Goal: Transaction & Acquisition: Purchase product/service

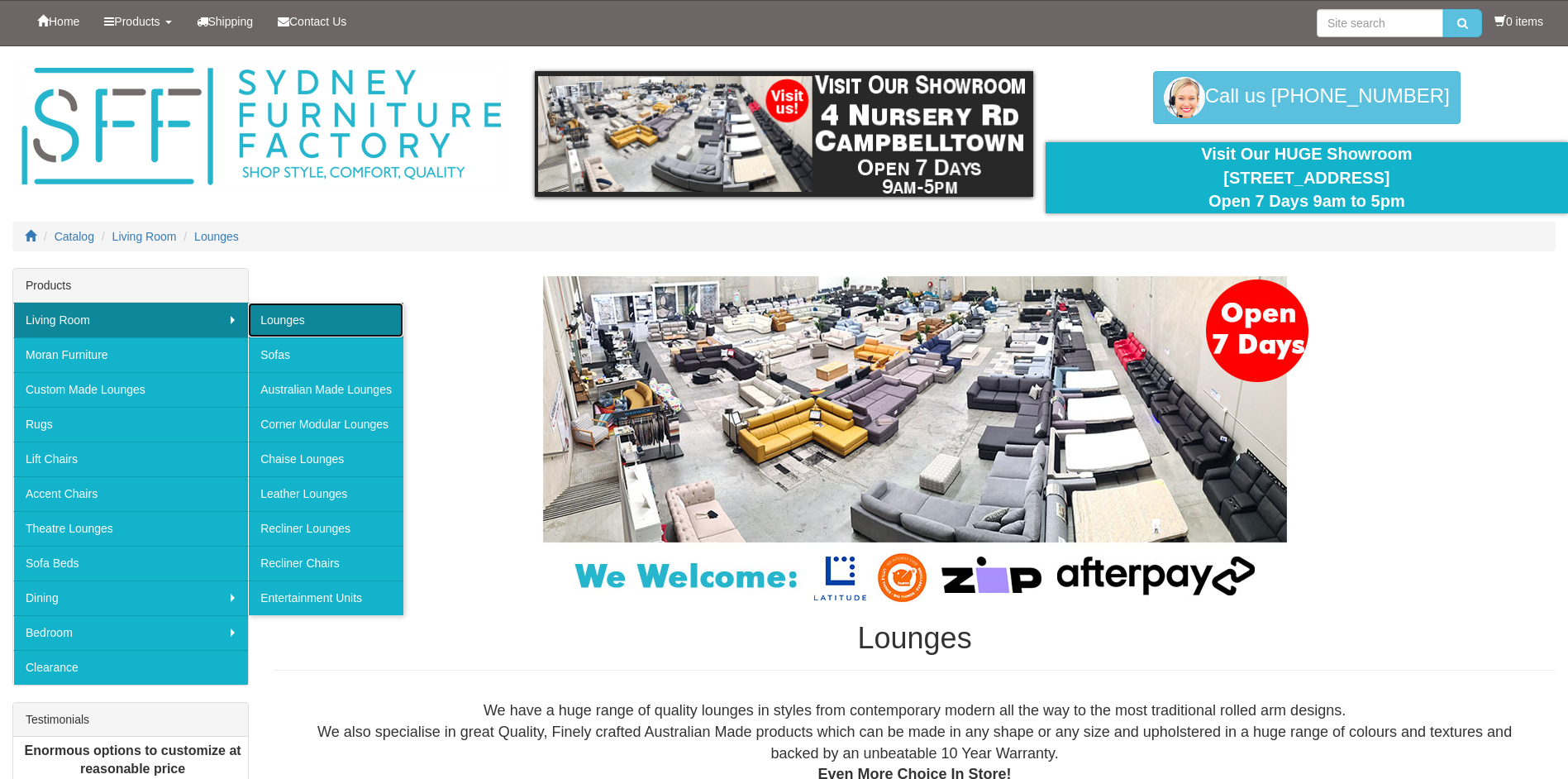
click at [303, 327] on link "Lounges" at bounding box center [326, 320] width 156 height 35
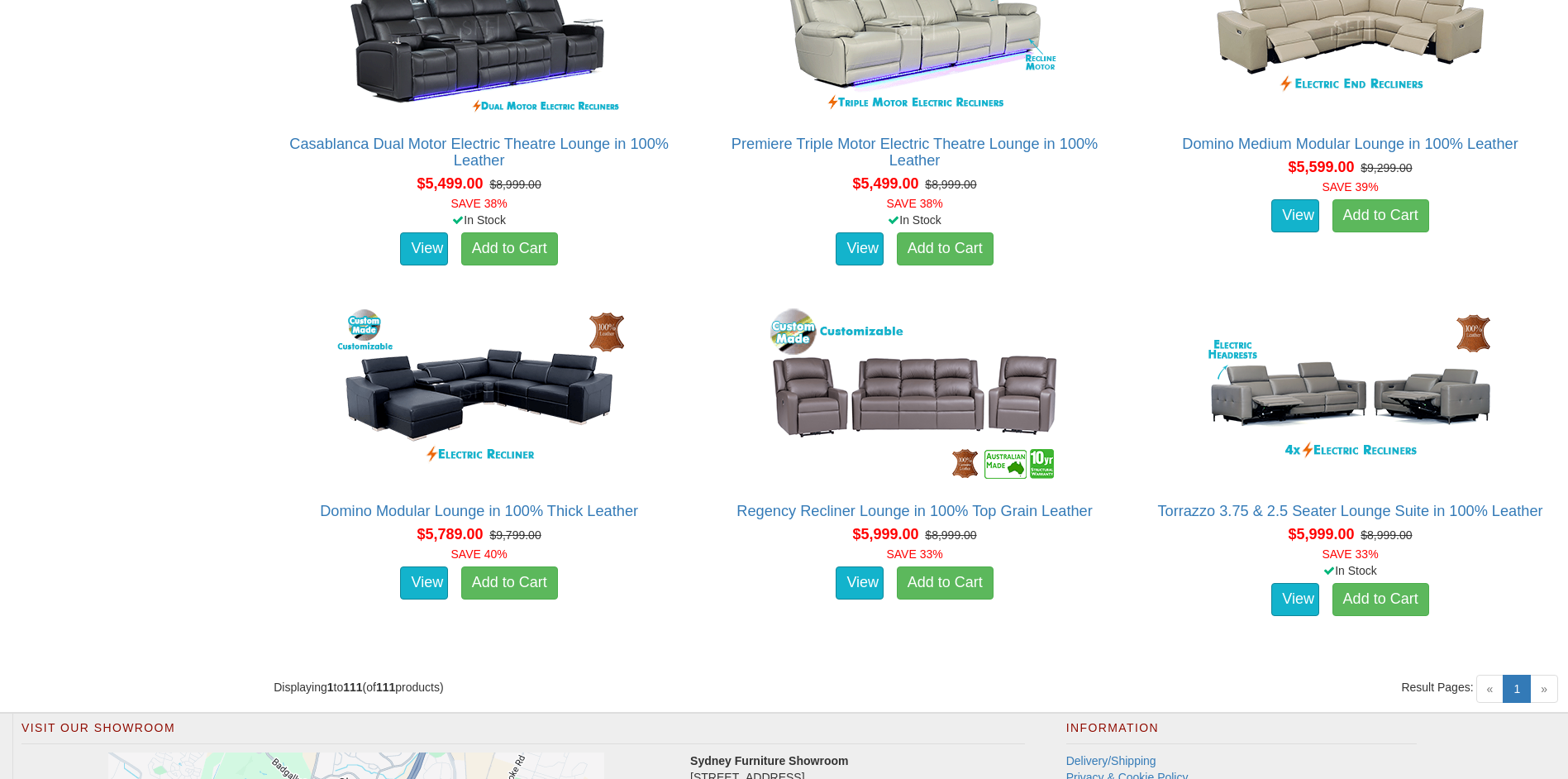
scroll to position [13968, 0]
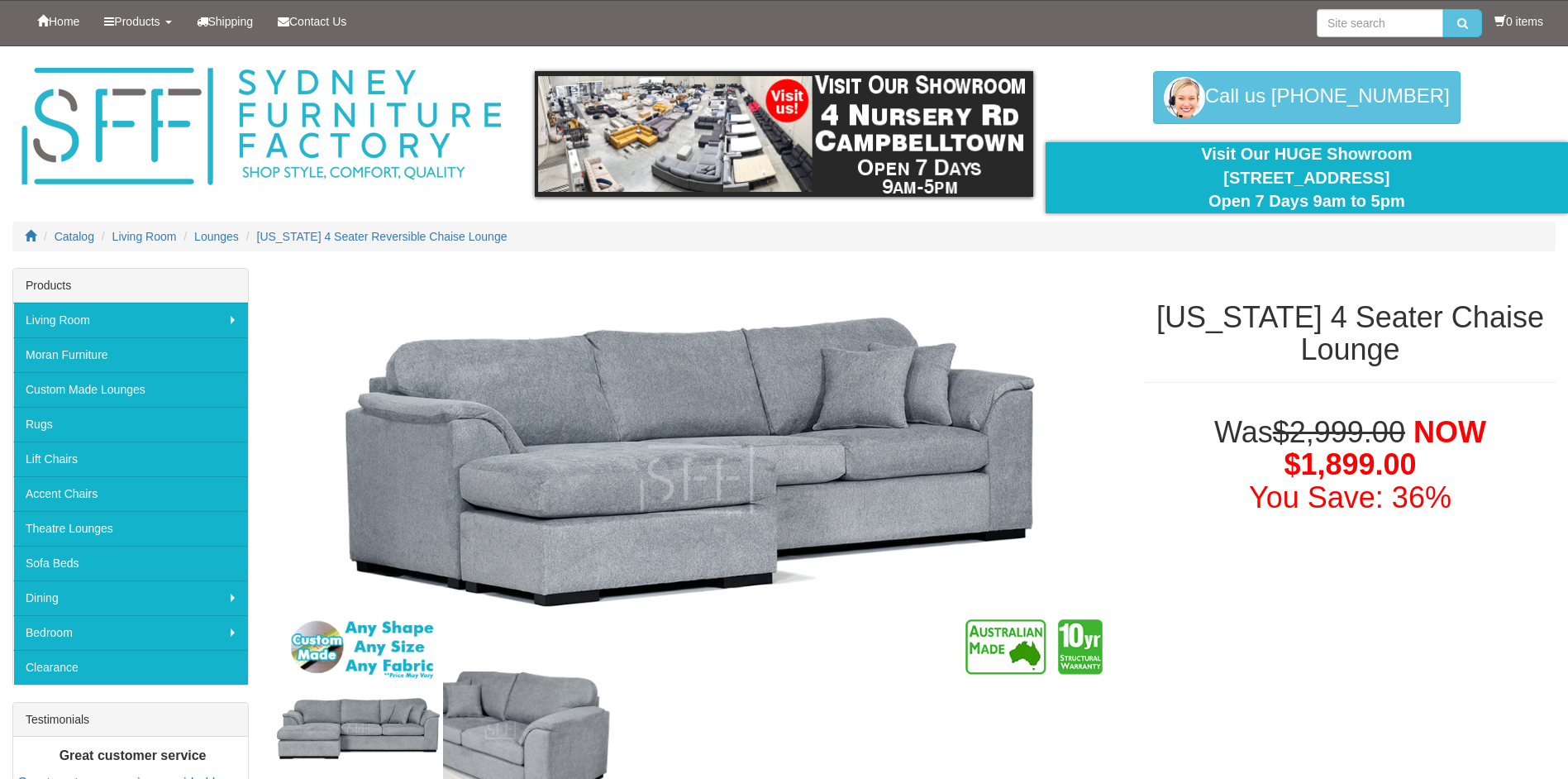
scroll to position [165, 0]
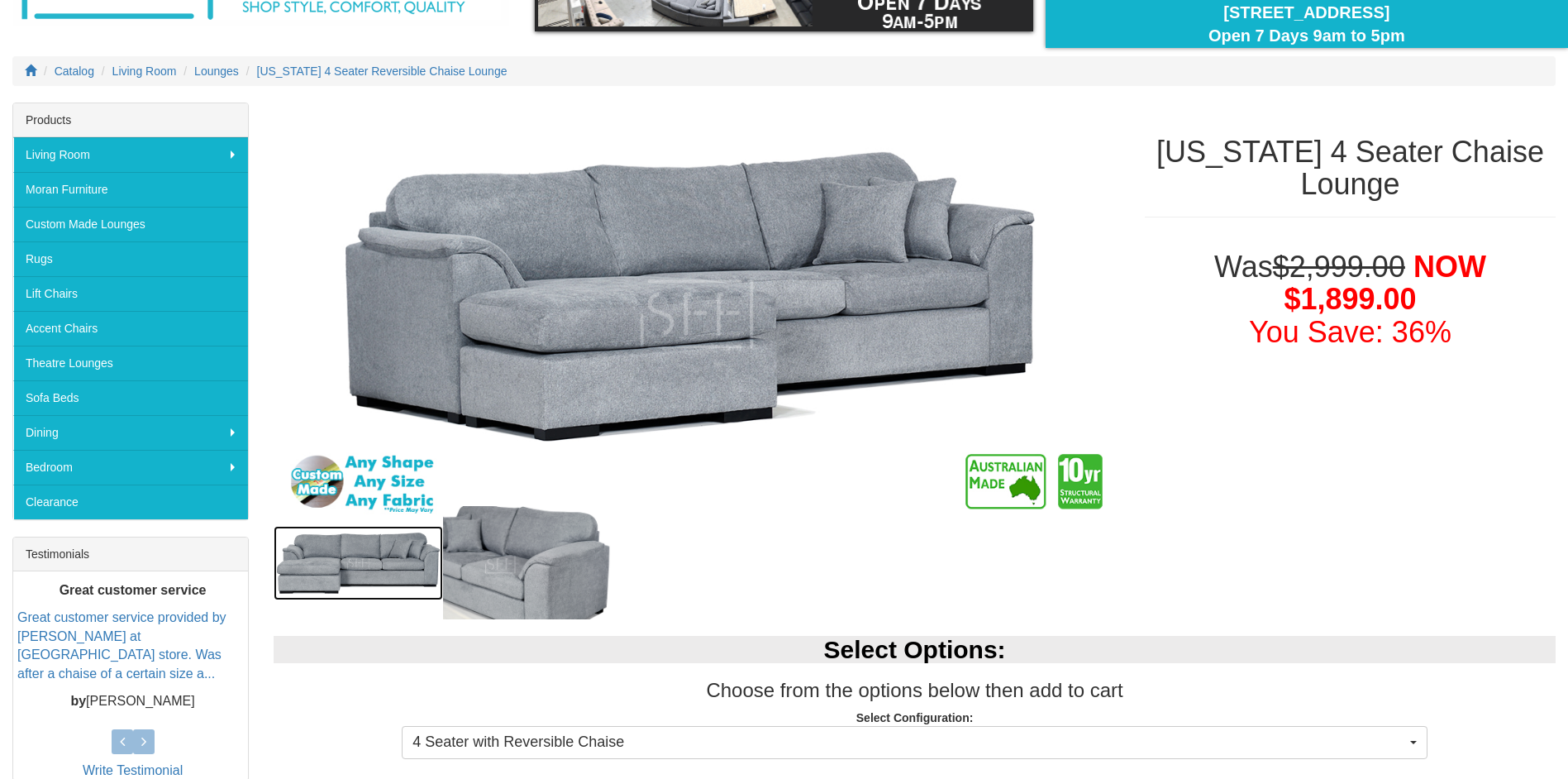
click at [408, 555] on img at bounding box center [359, 562] width 170 height 74
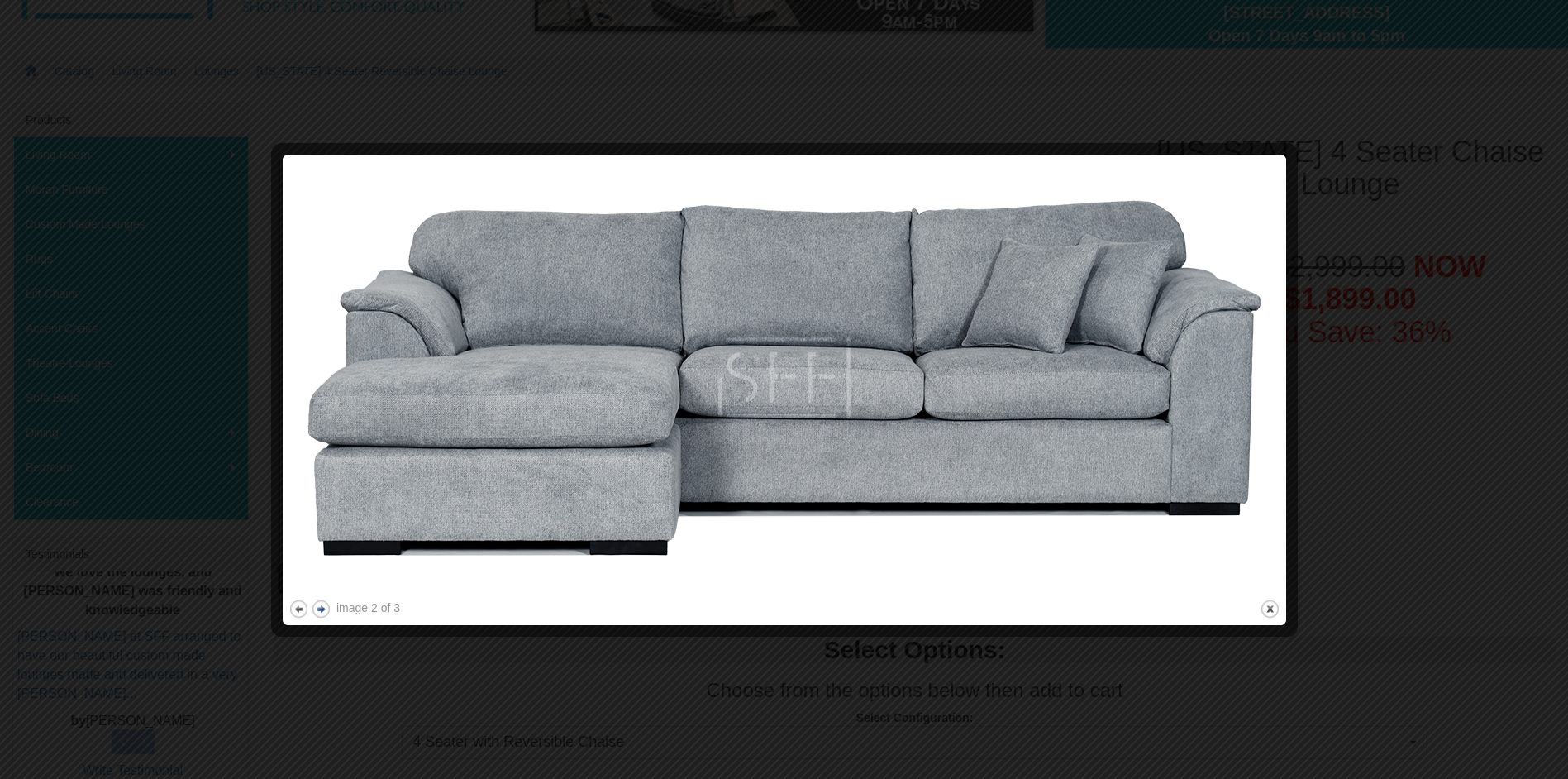
click at [327, 611] on button "next" at bounding box center [321, 609] width 21 height 21
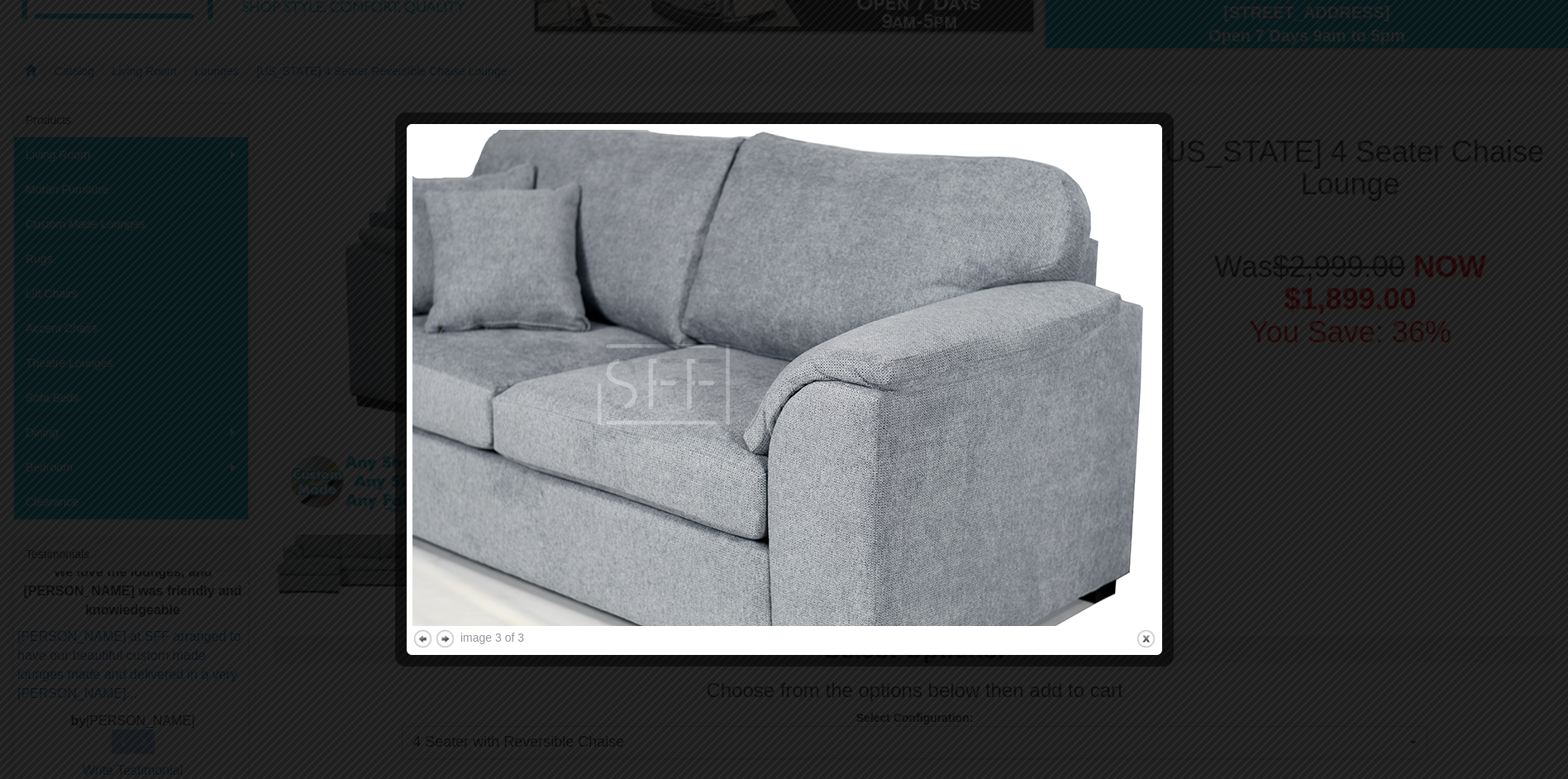
click at [1299, 553] on div at bounding box center [784, 389] width 1568 height 779
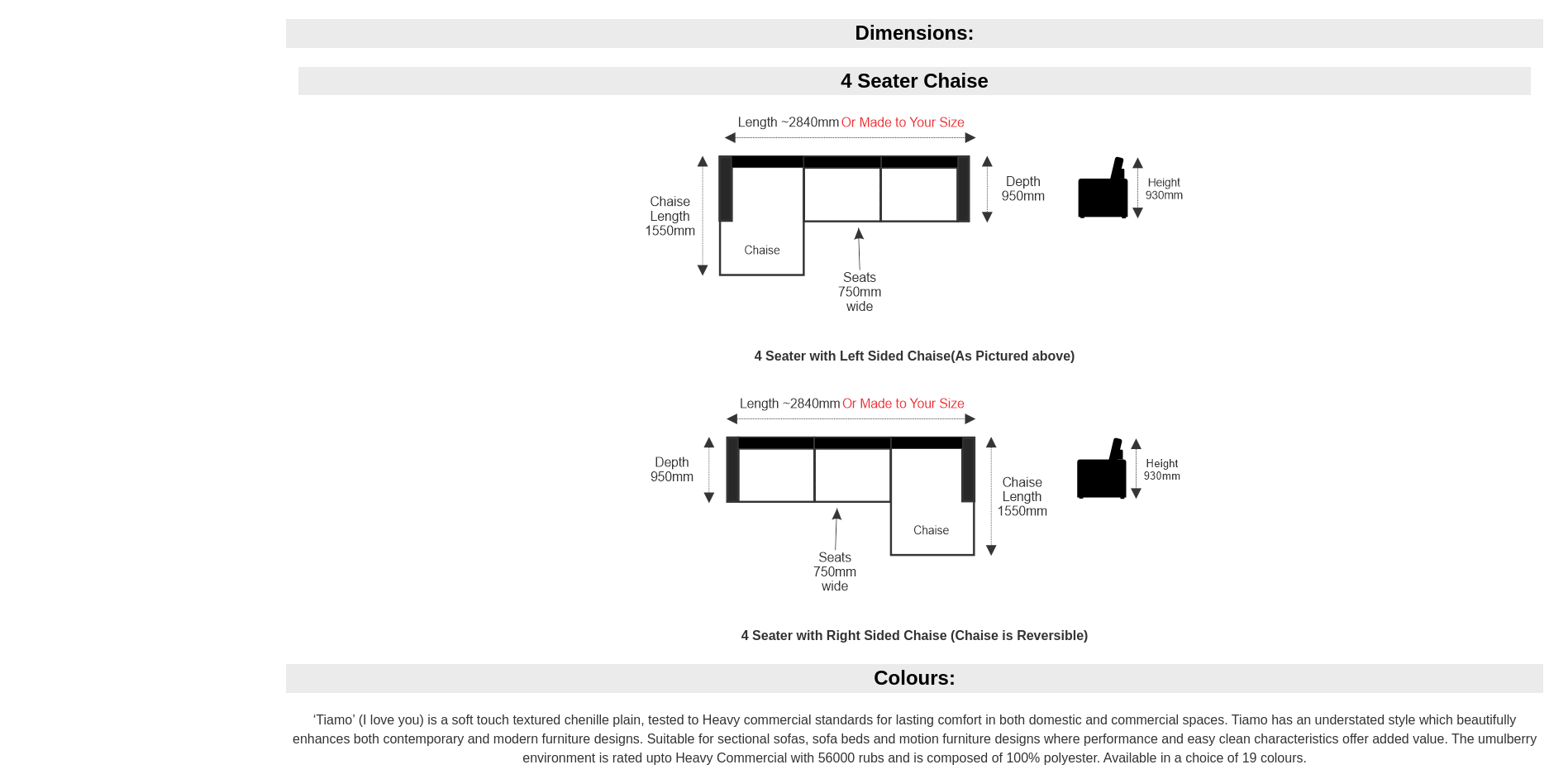
scroll to position [1323, 0]
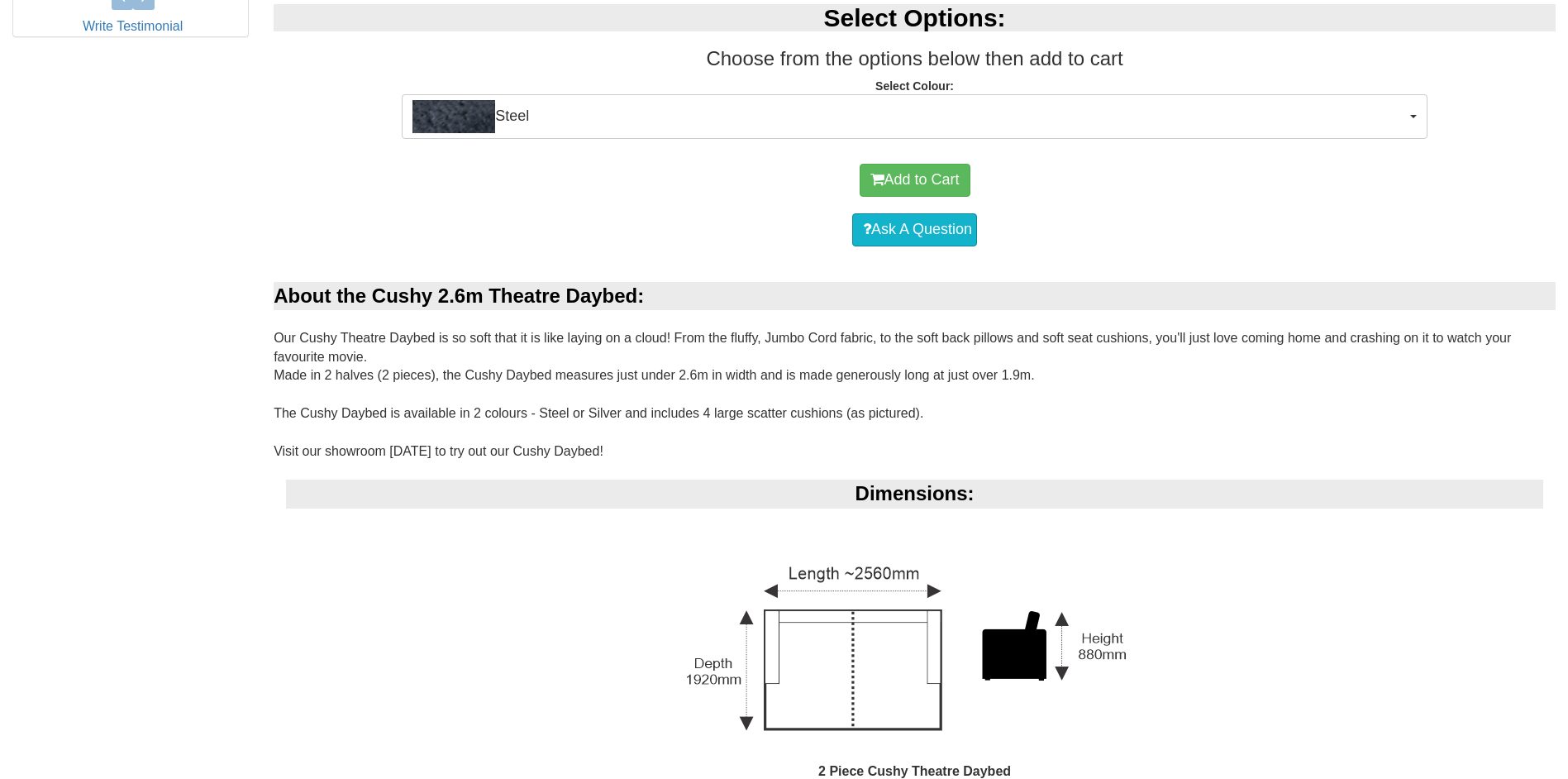
scroll to position [1405, 0]
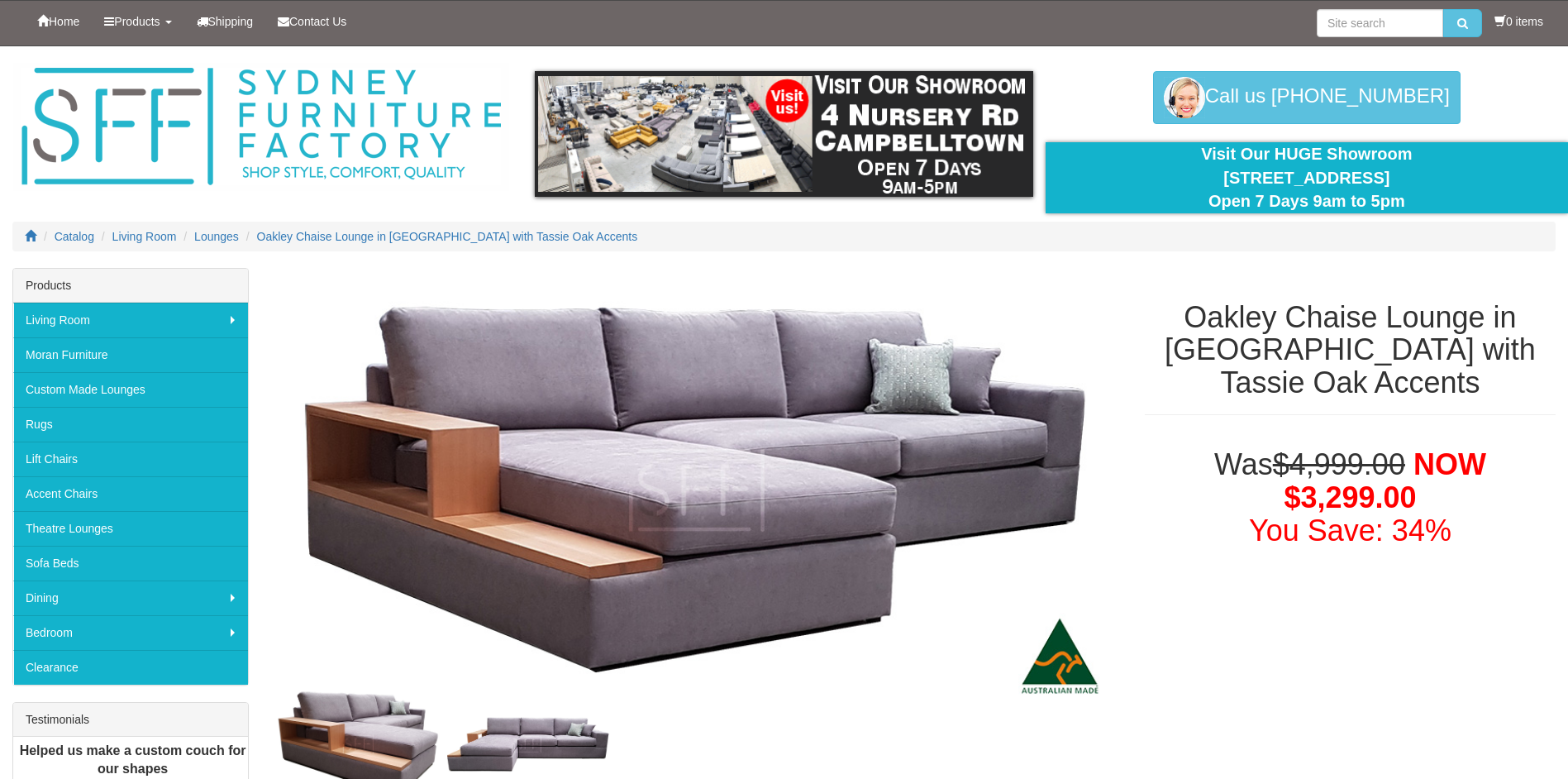
scroll to position [414, 0]
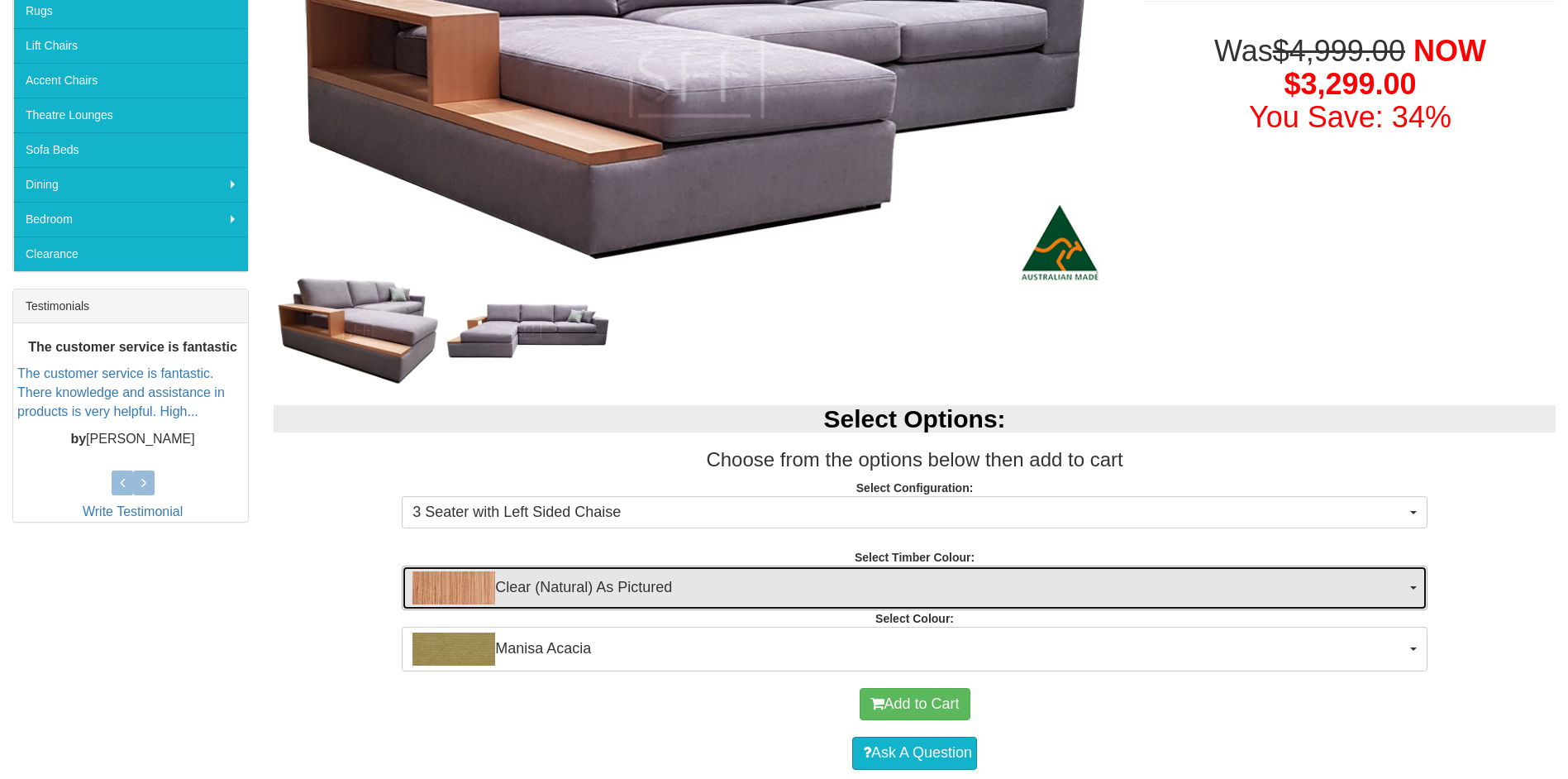
click at [1004, 571] on span "Clear (Natural) As Pictured" at bounding box center [909, 588] width 993 height 33
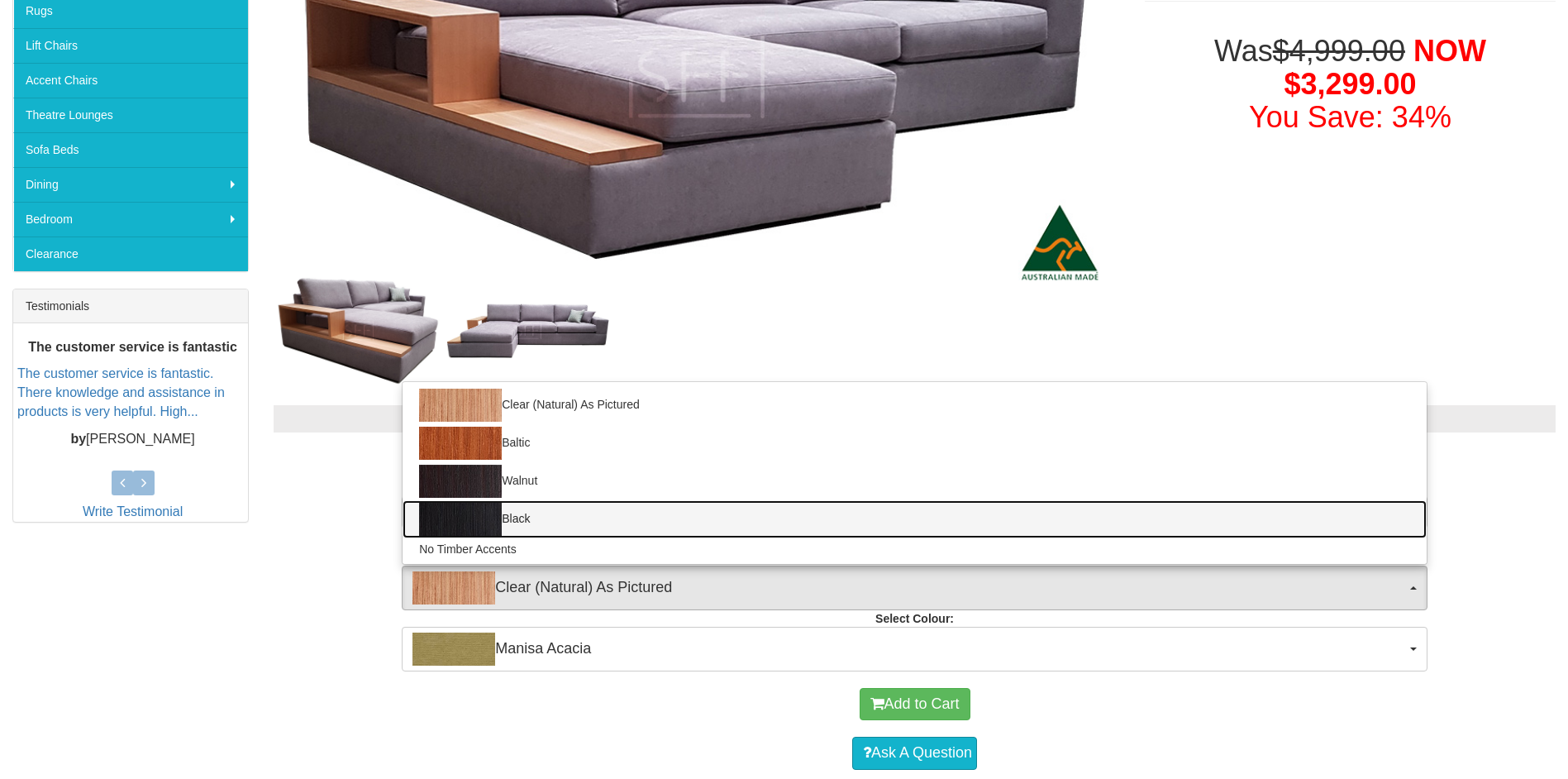
click at [900, 521] on link "Black" at bounding box center [914, 518] width 1024 height 38
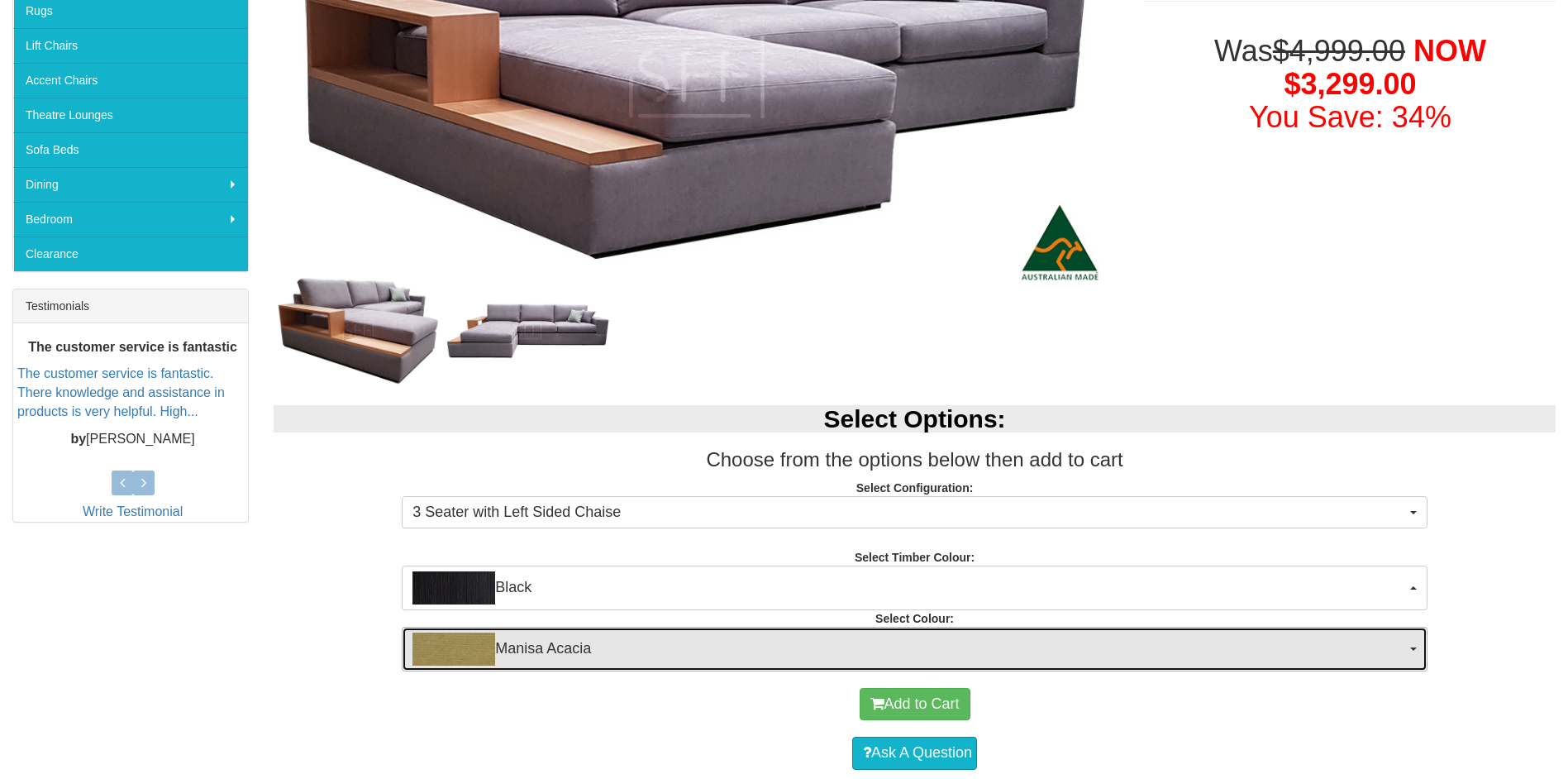
click at [765, 657] on span "Manisa Acacia" at bounding box center [909, 649] width 993 height 33
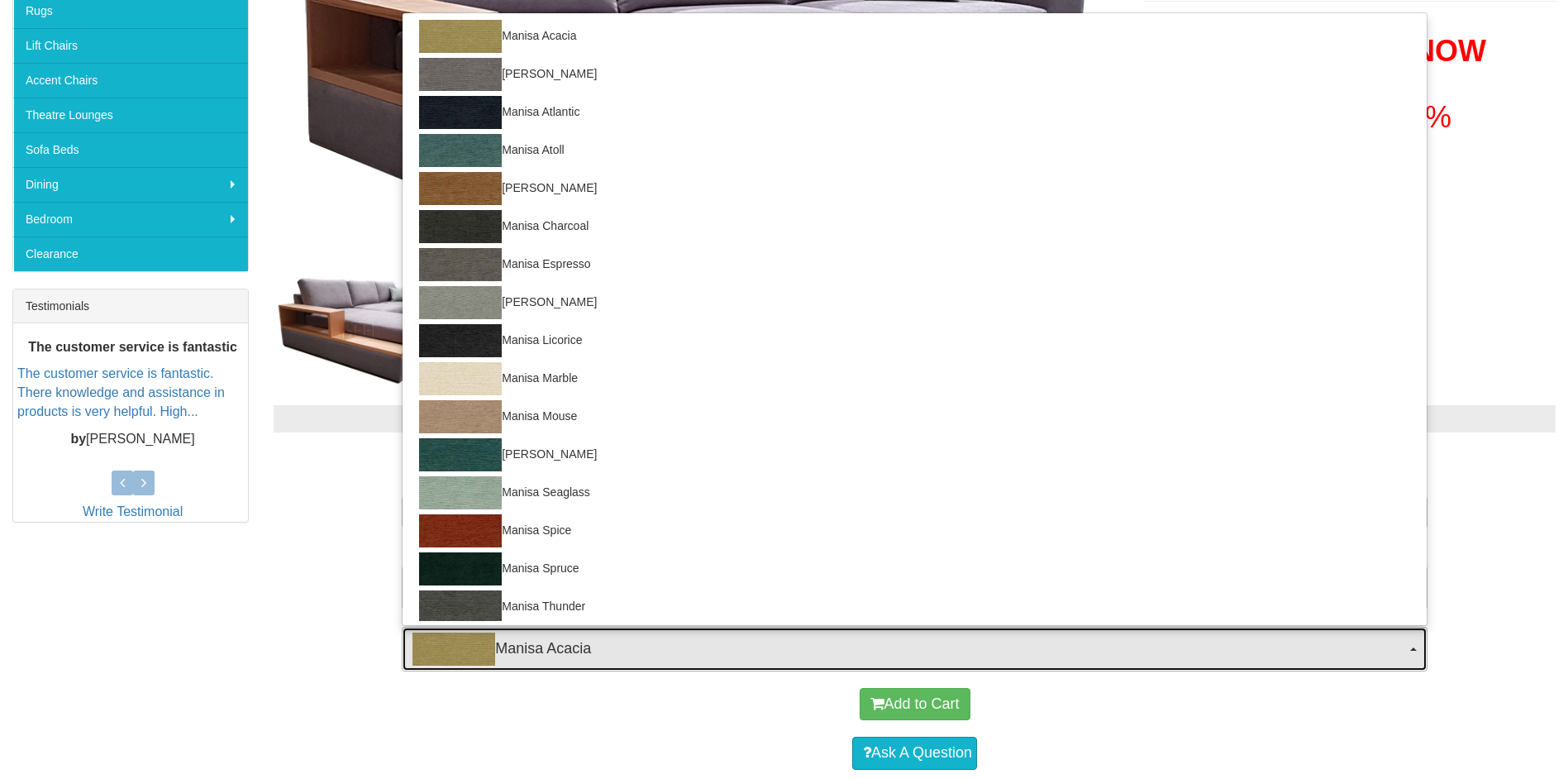
click at [765, 657] on span "Manisa Acacia" at bounding box center [909, 649] width 993 height 33
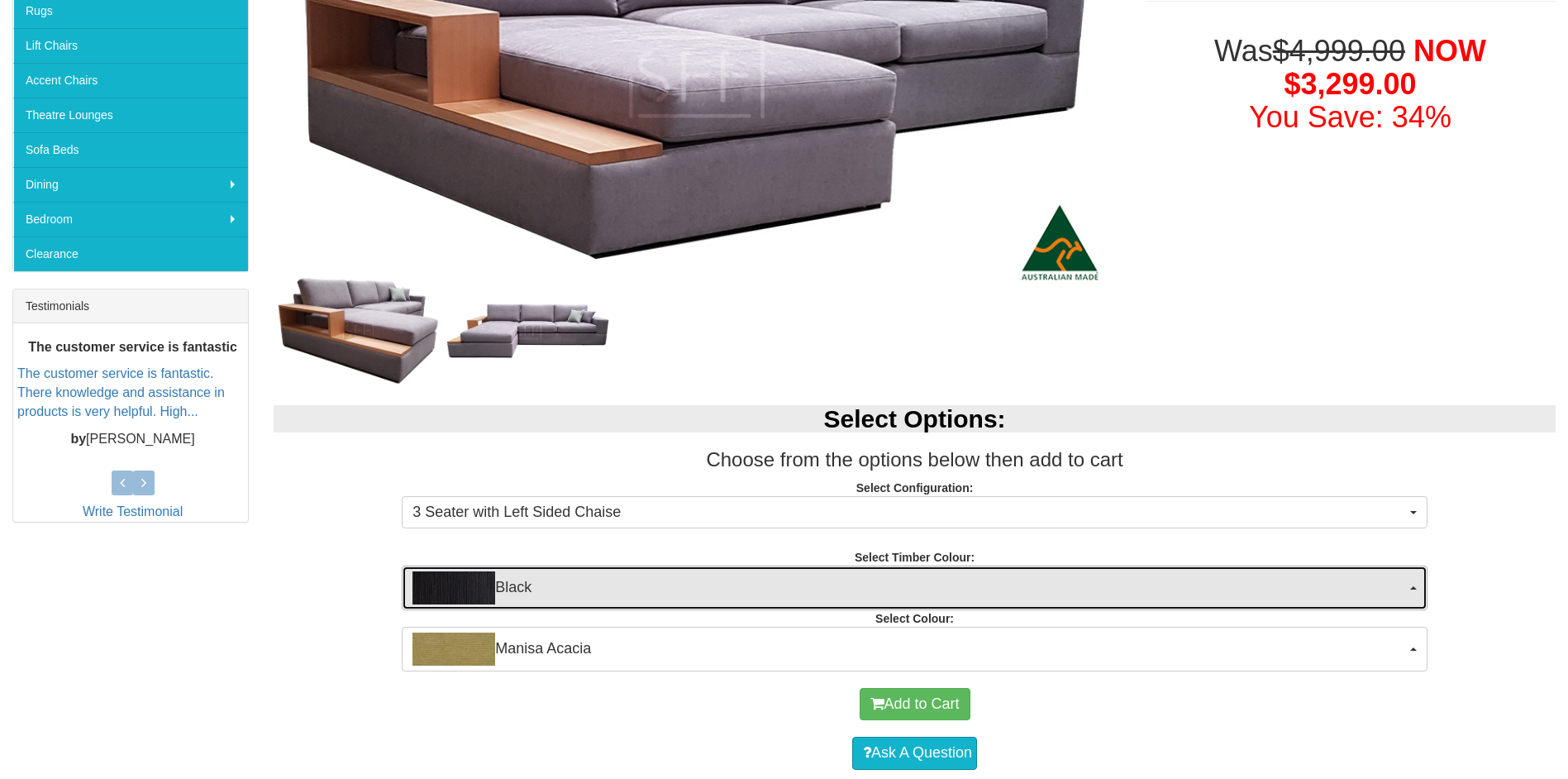
click at [731, 597] on span "Black" at bounding box center [909, 588] width 993 height 33
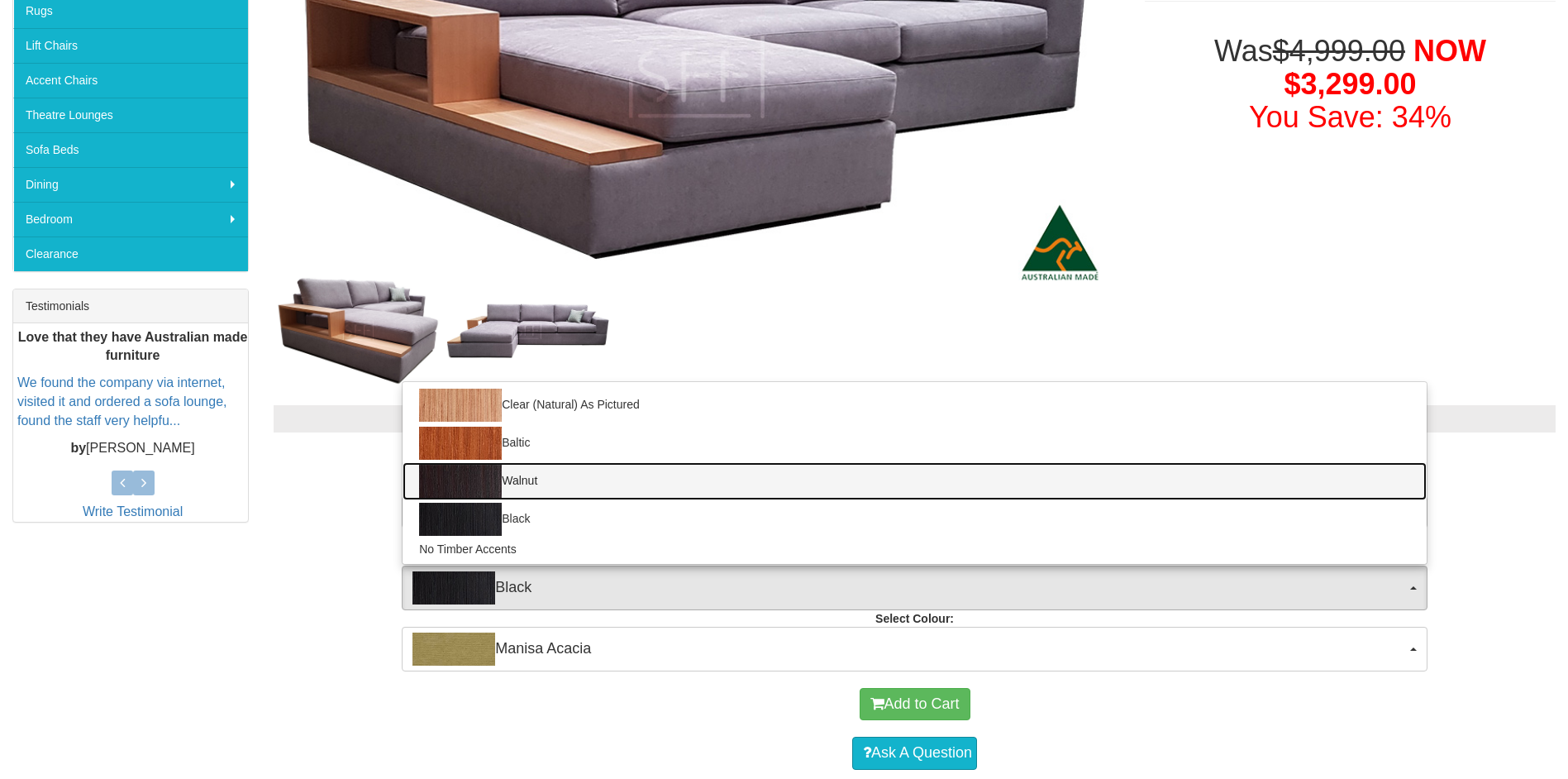
click at [730, 483] on link "Walnut" at bounding box center [914, 480] width 1024 height 38
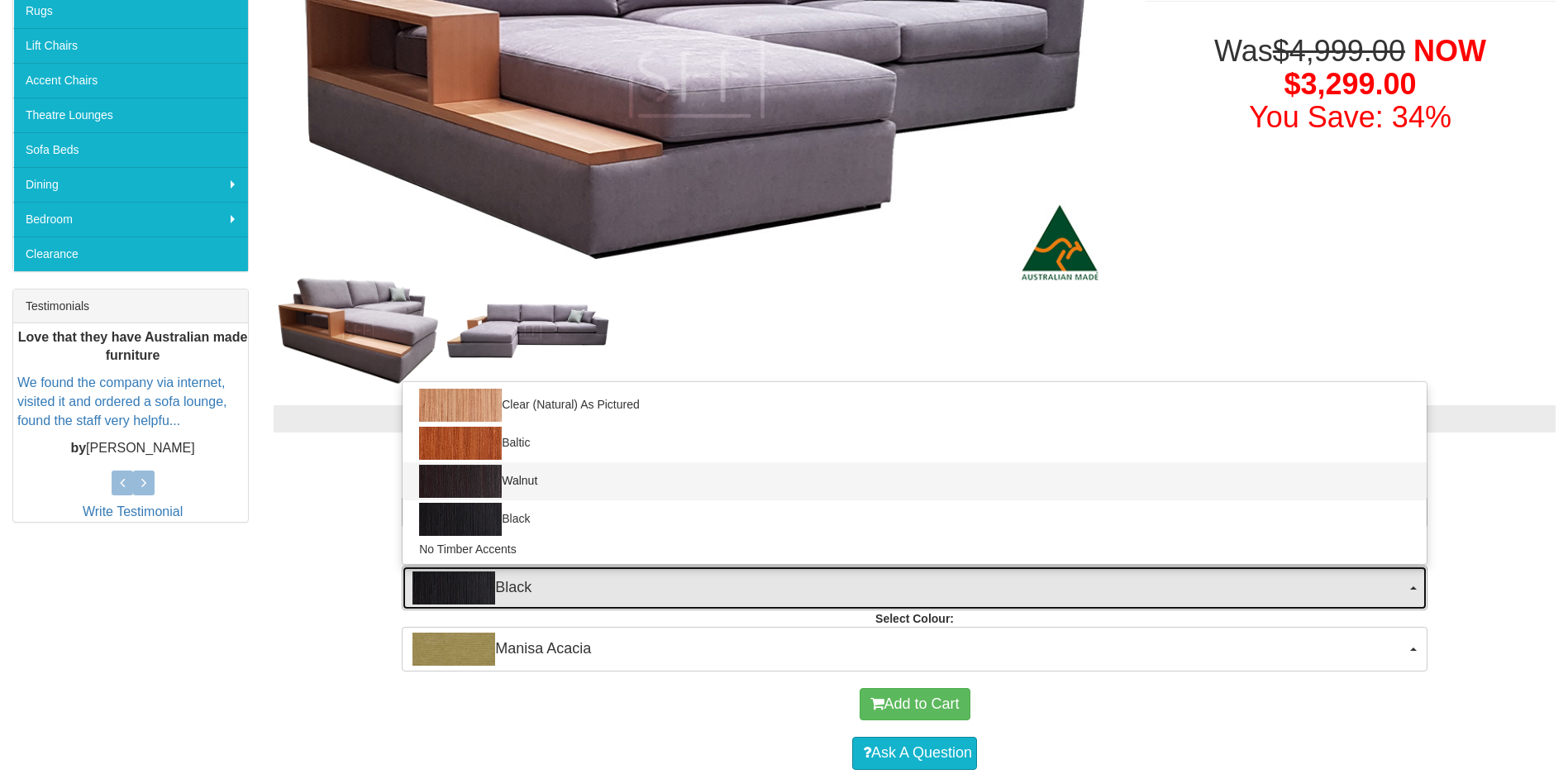
select select "1541"
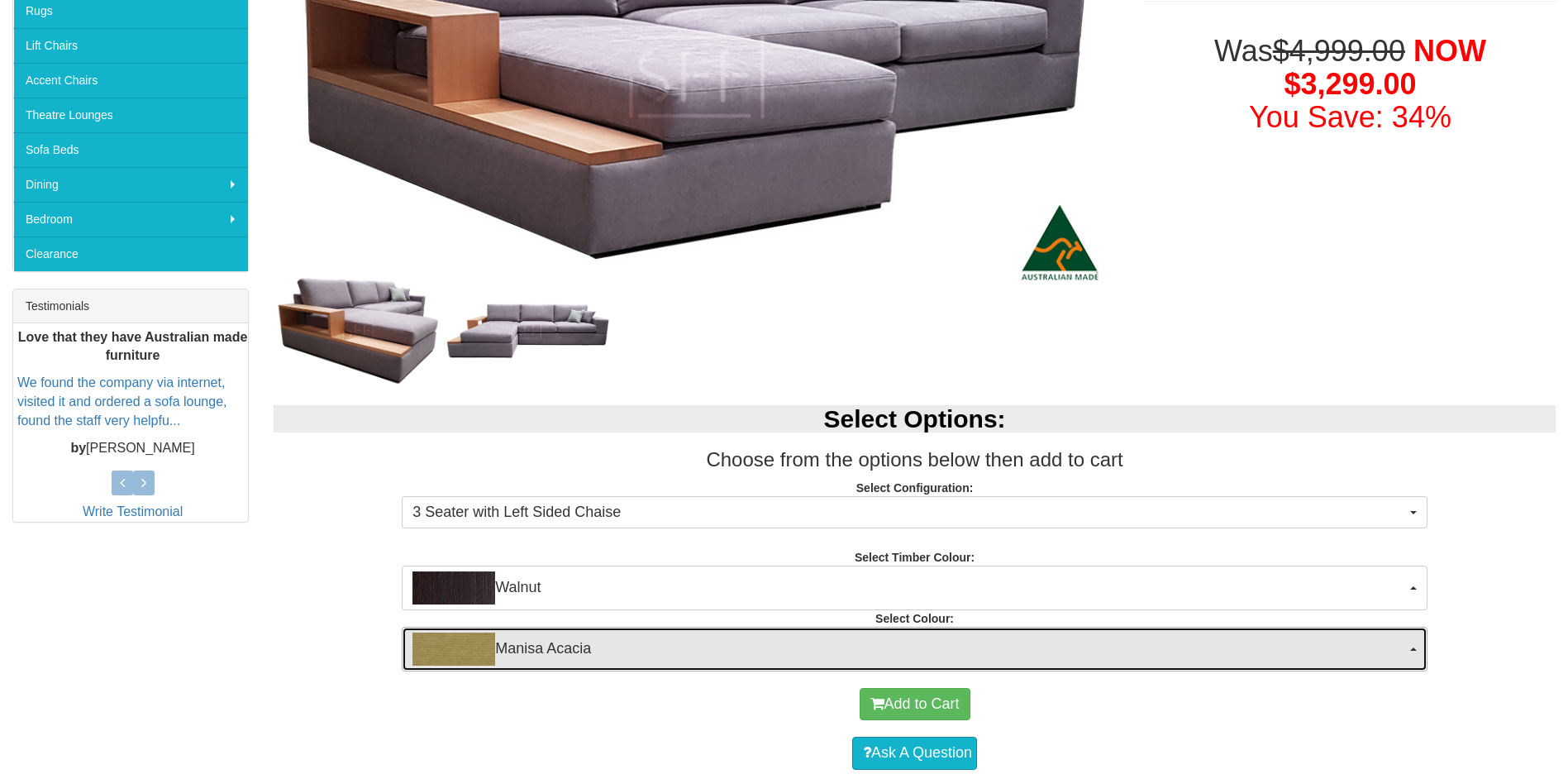
click at [784, 636] on span "Manisa Acacia" at bounding box center [909, 649] width 993 height 33
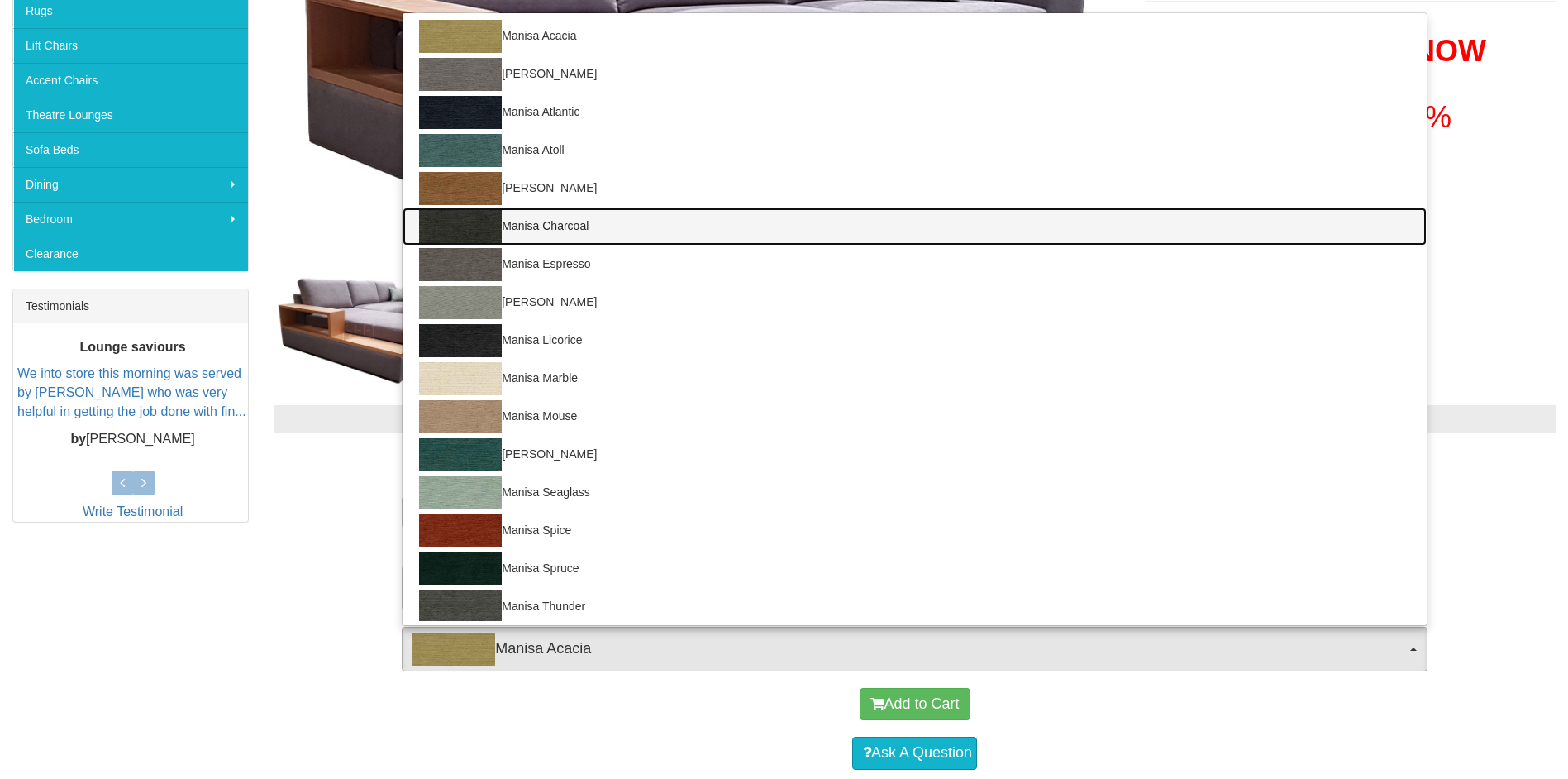
click at [708, 242] on link "Manisa Charcoal" at bounding box center [914, 226] width 1024 height 38
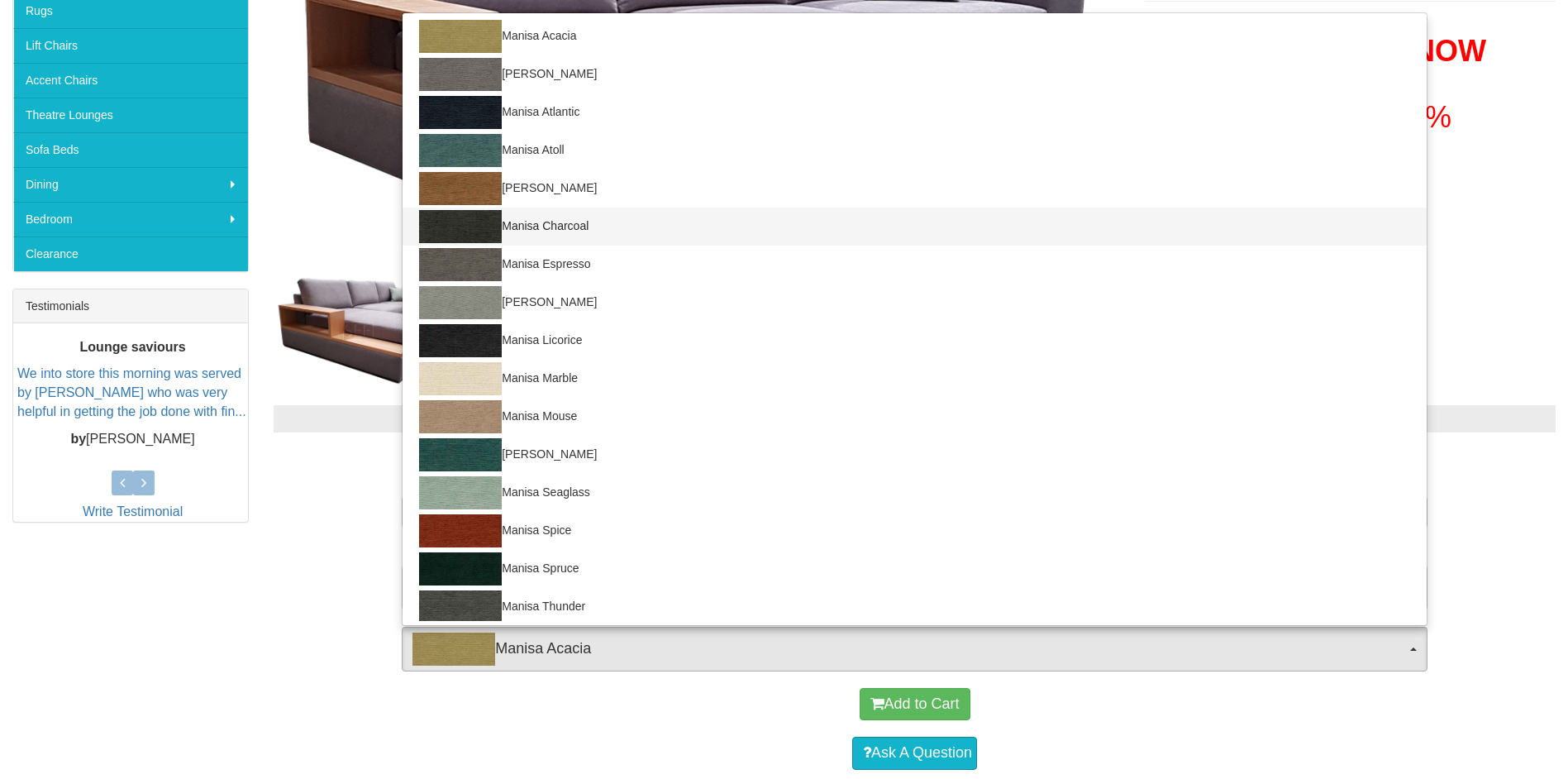
select select "1523"
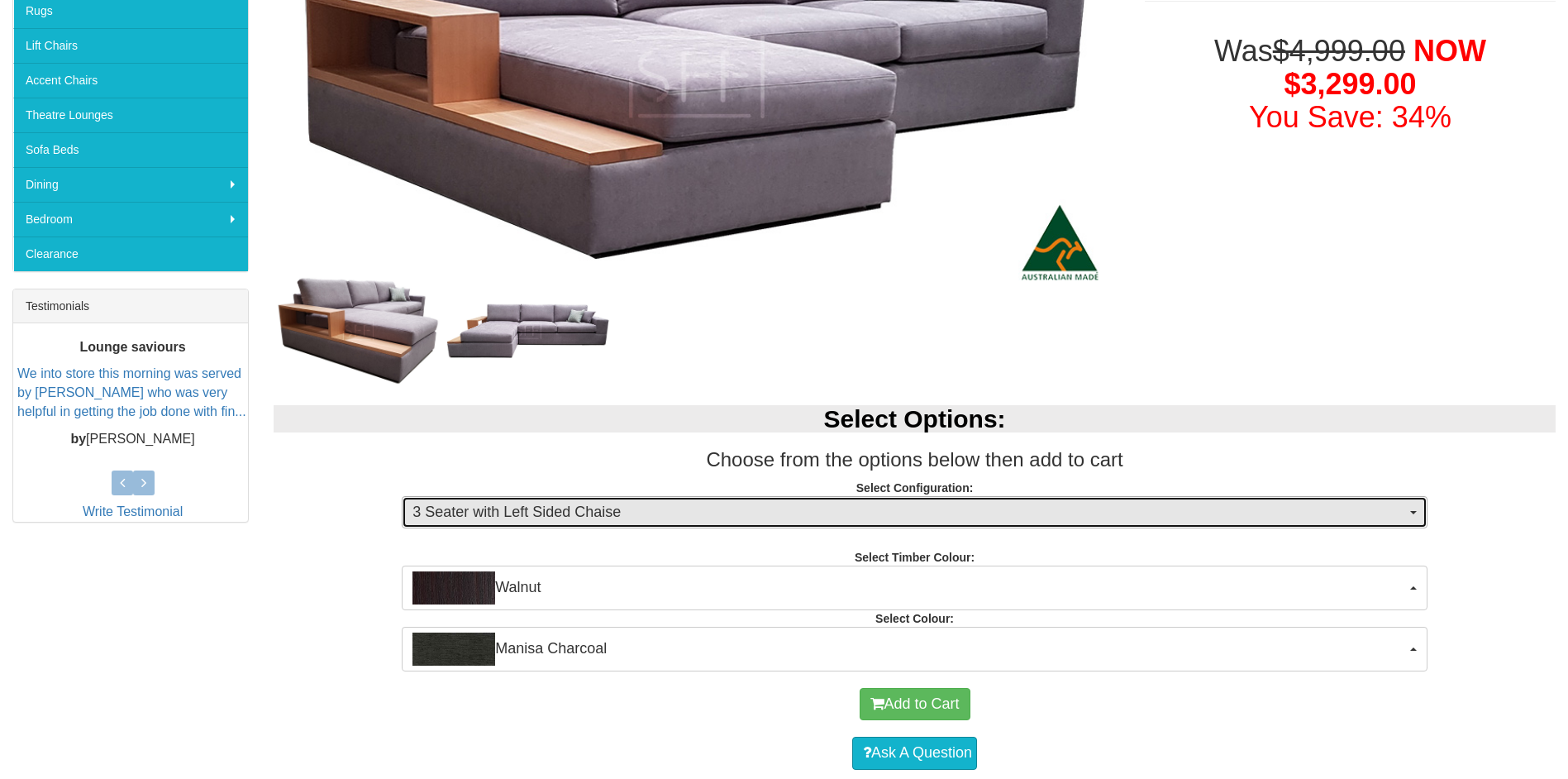
click at [511, 514] on span "3 Seater with Left Sided Chaise" at bounding box center [909, 512] width 993 height 22
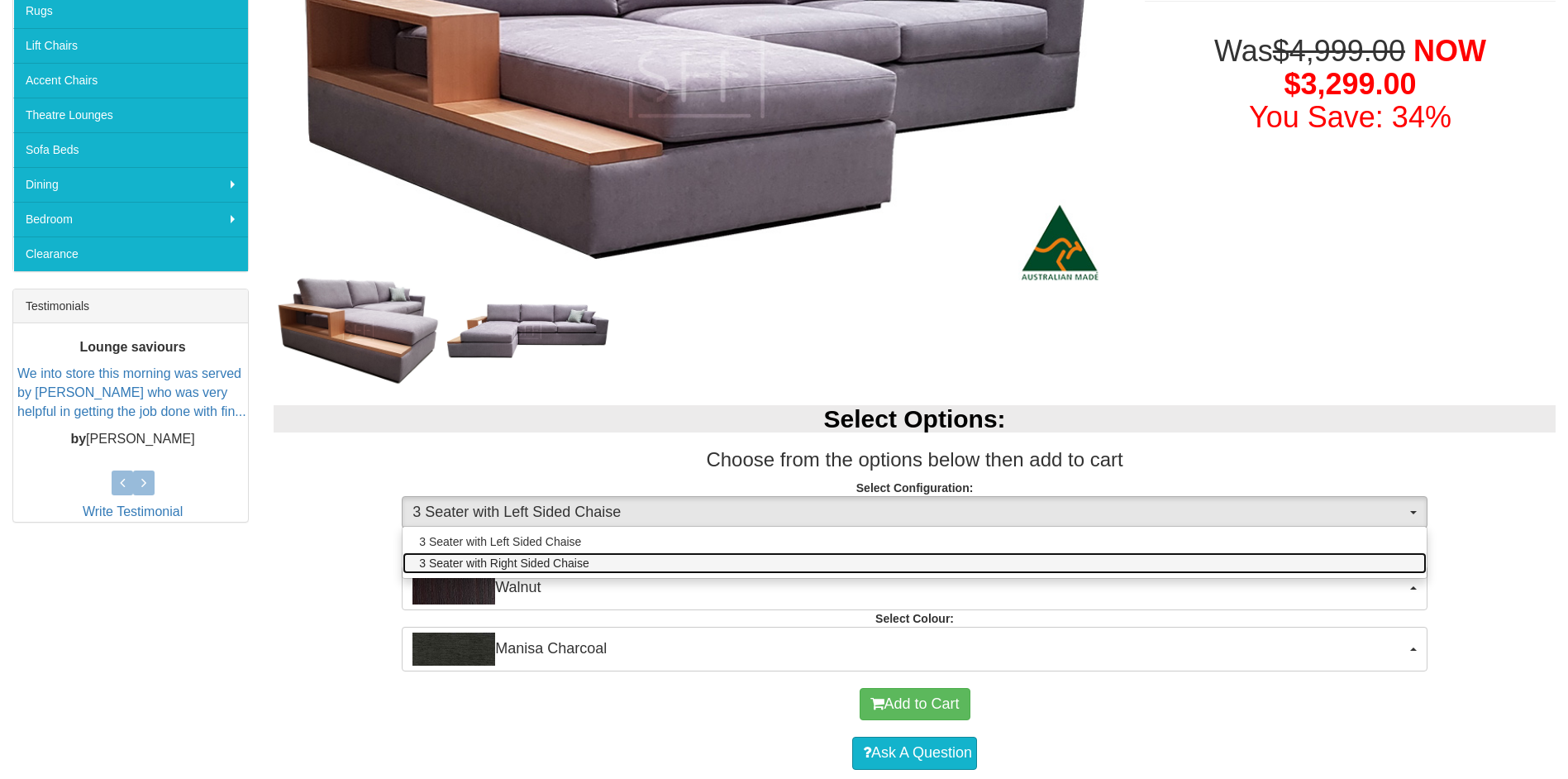
click at [513, 567] on span "3 Seater with Right Sided Chaise" at bounding box center [504, 562] width 170 height 17
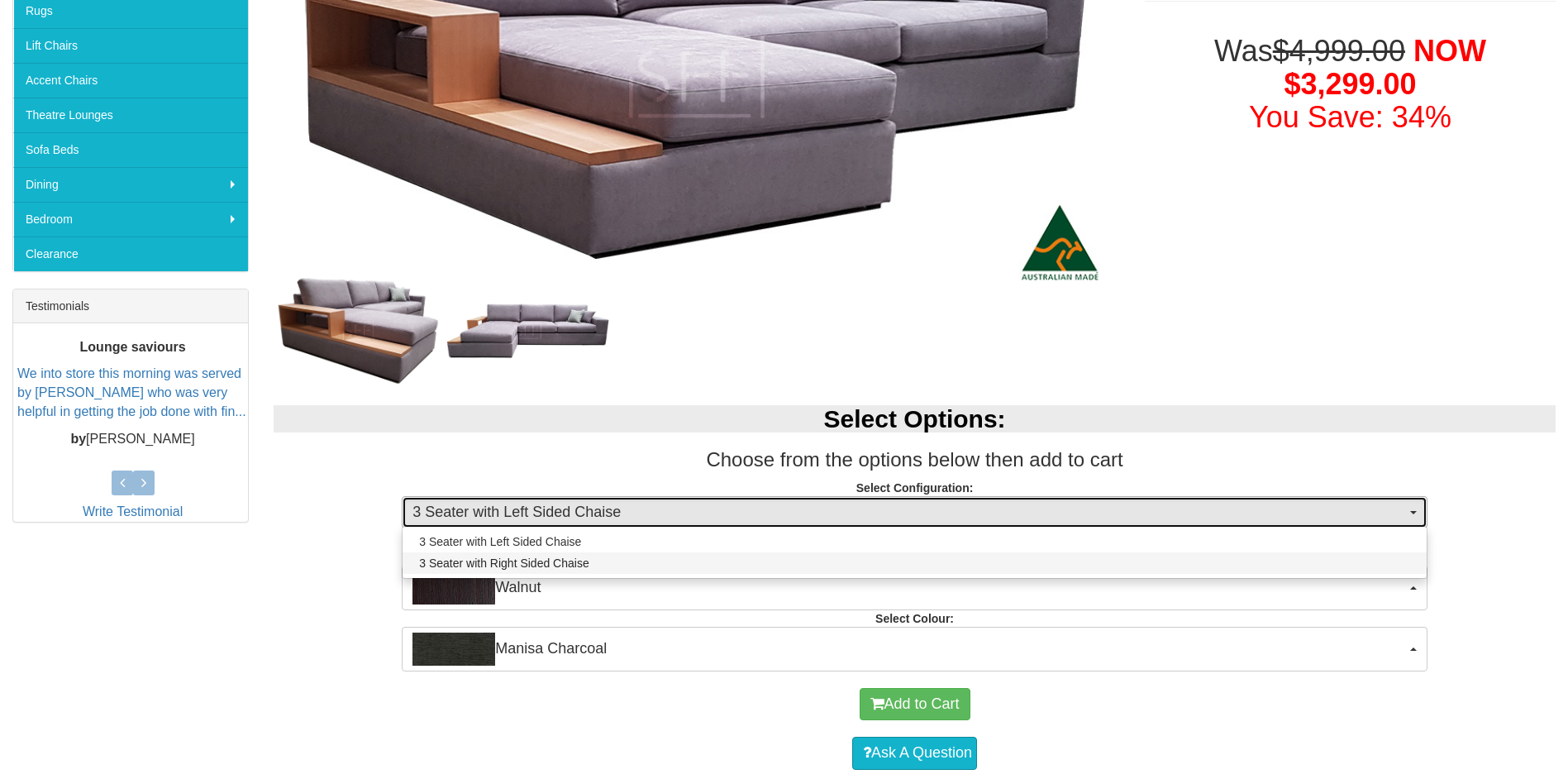
select select "1535"
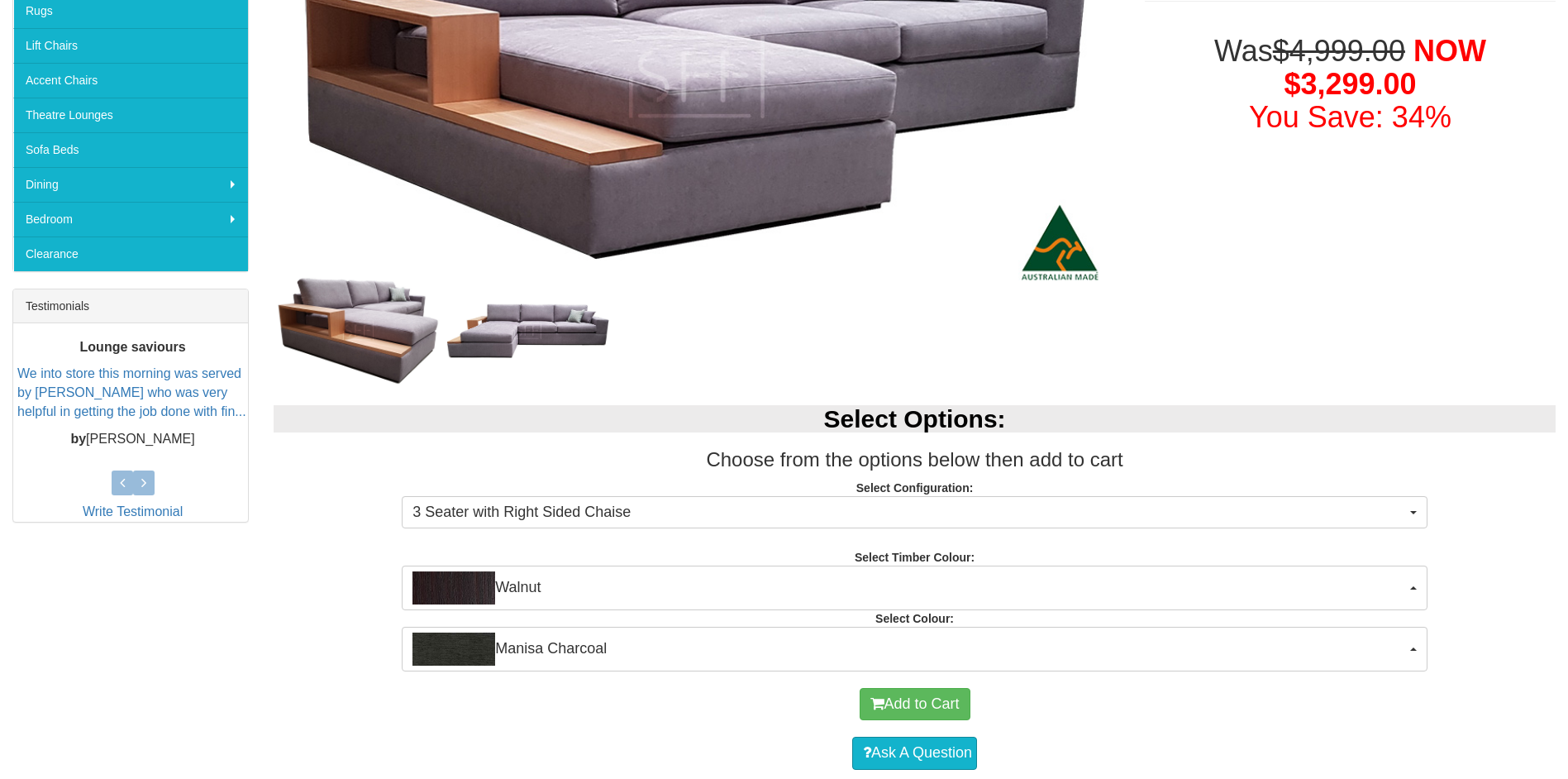
click at [352, 529] on div "Select Options: Choose from the options below then add to cart Select Configura…" at bounding box center [915, 529] width 1307 height 282
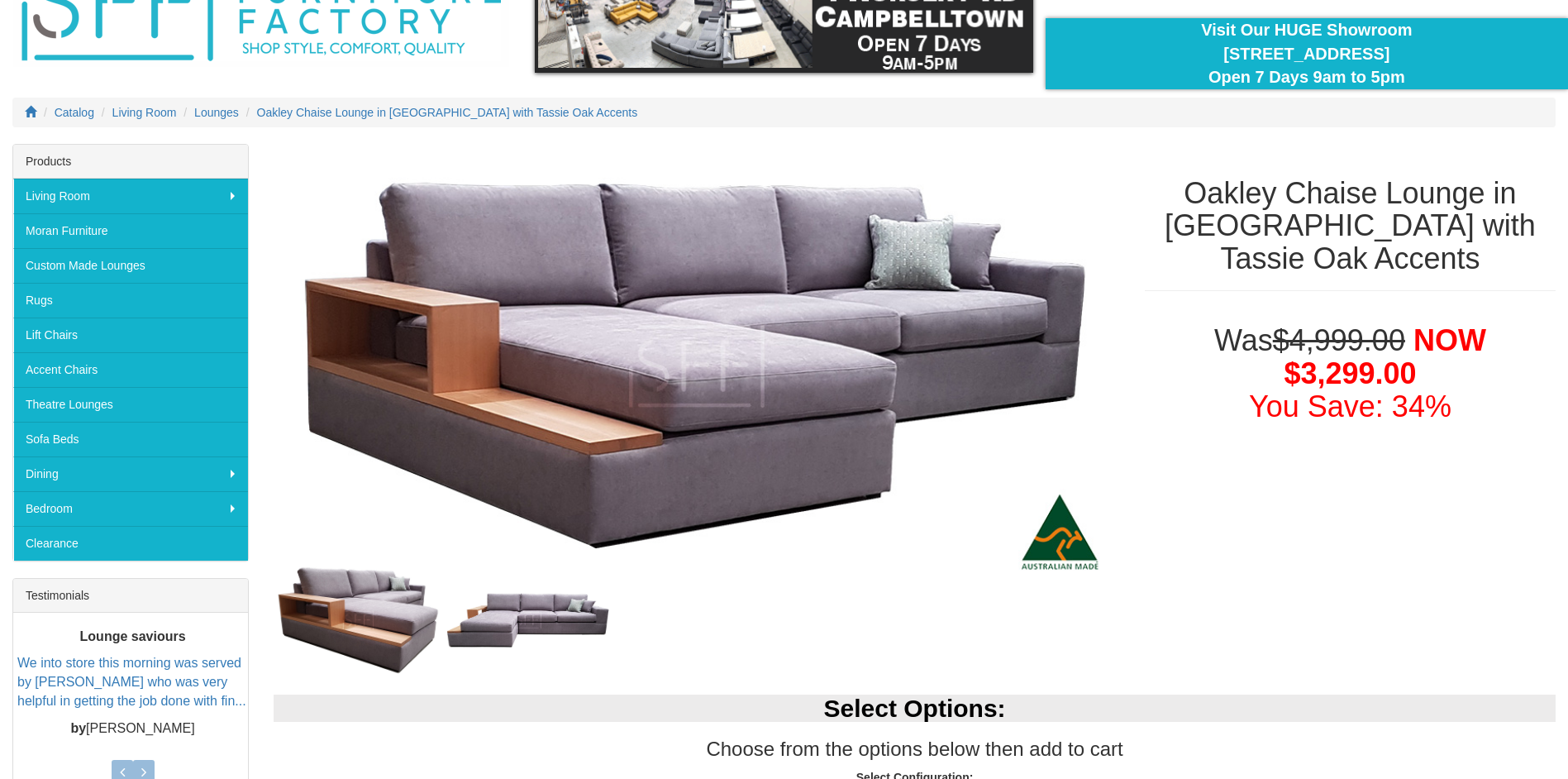
scroll to position [83, 0]
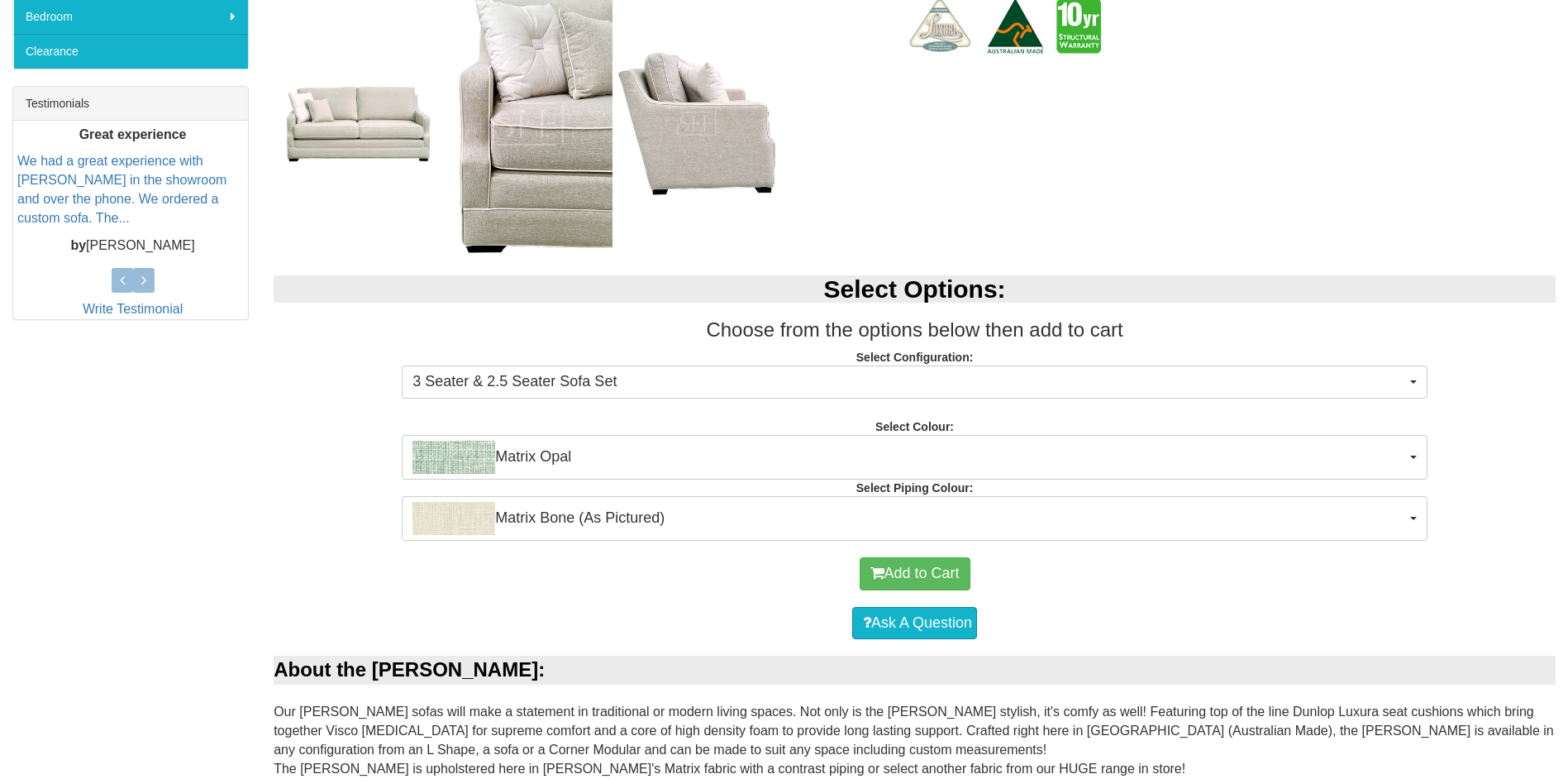
scroll to position [744, 0]
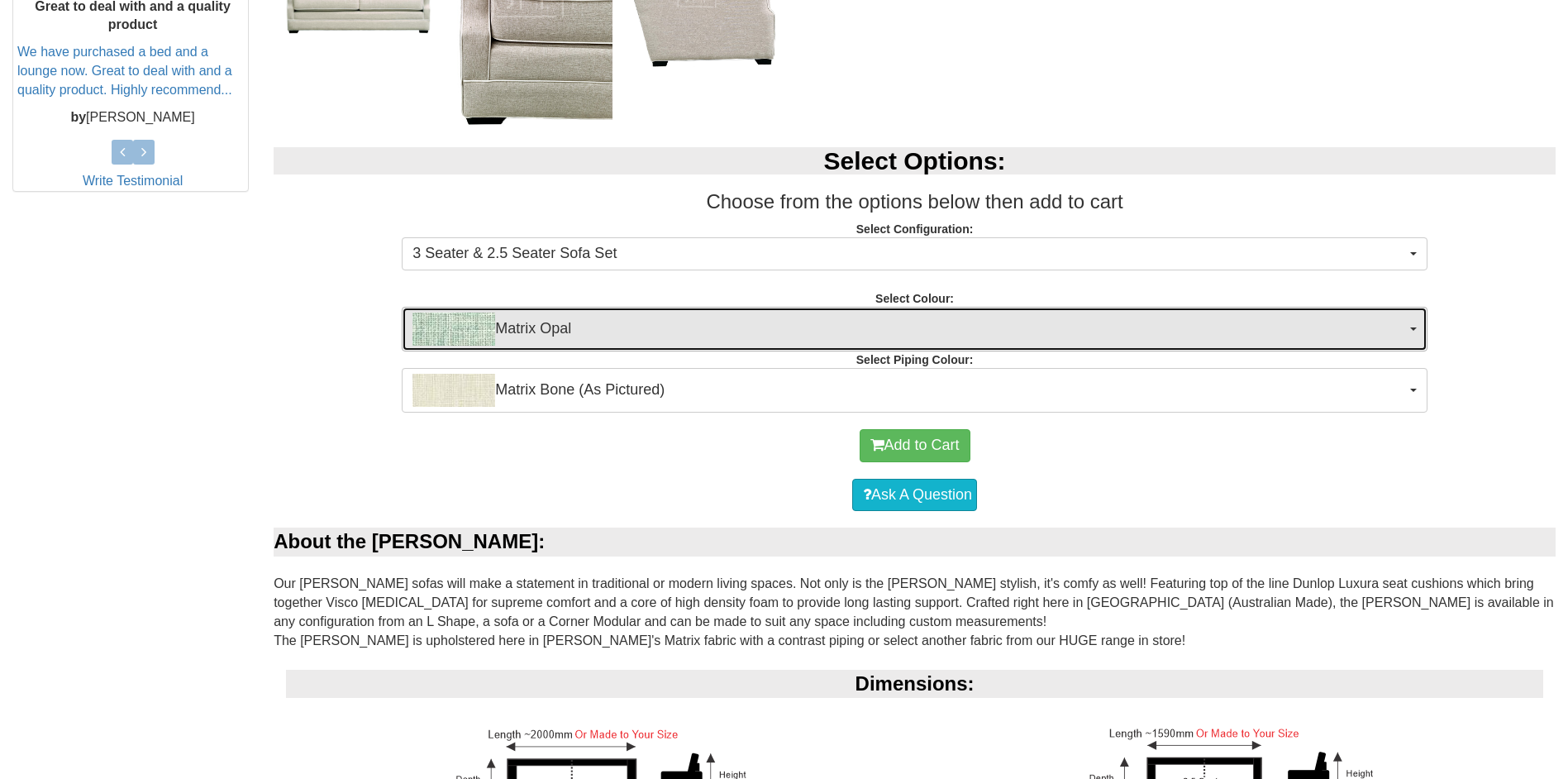
click at [629, 323] on span "Matrix Opal" at bounding box center [909, 329] width 993 height 33
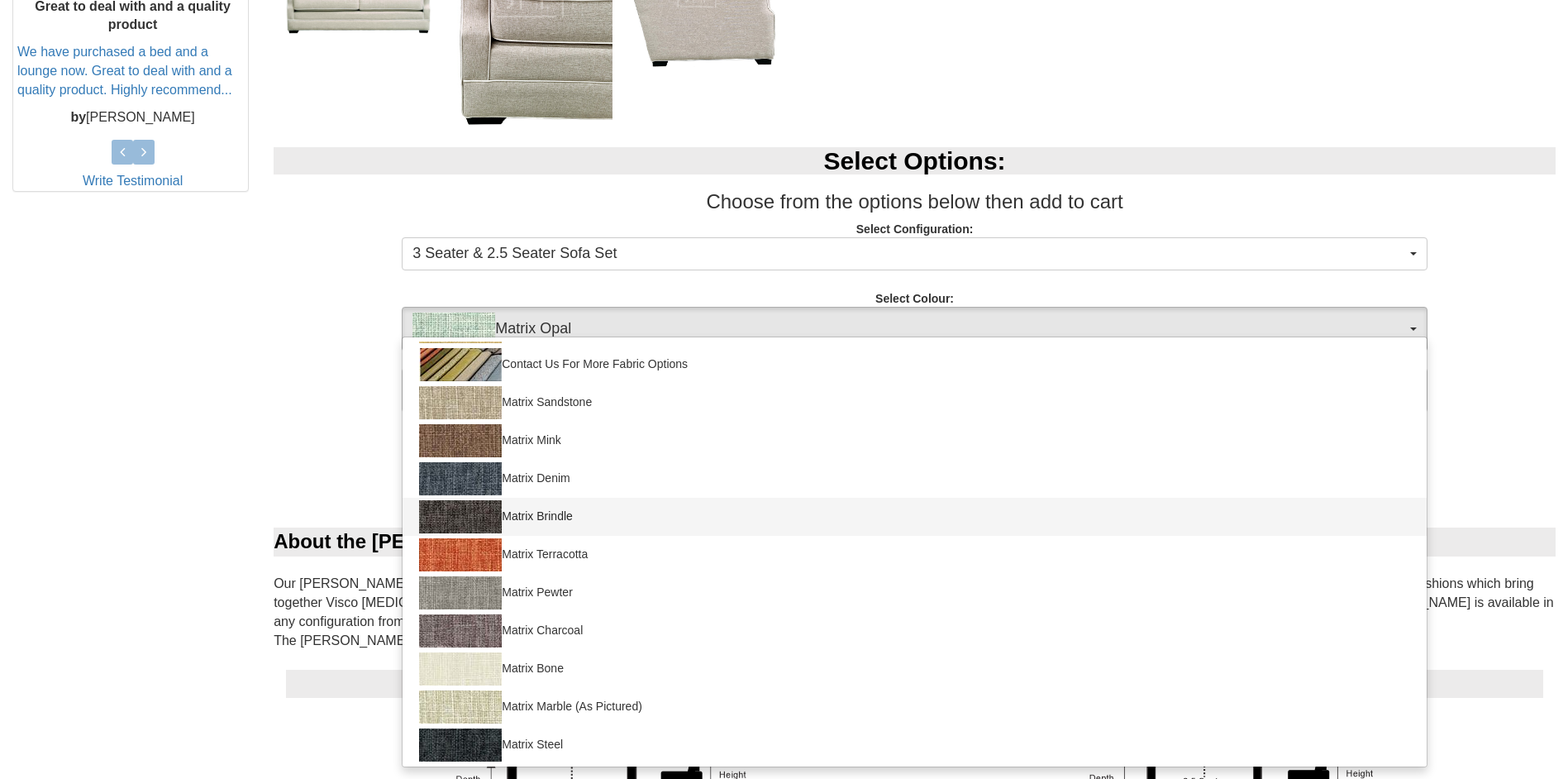
scroll to position [112, 0]
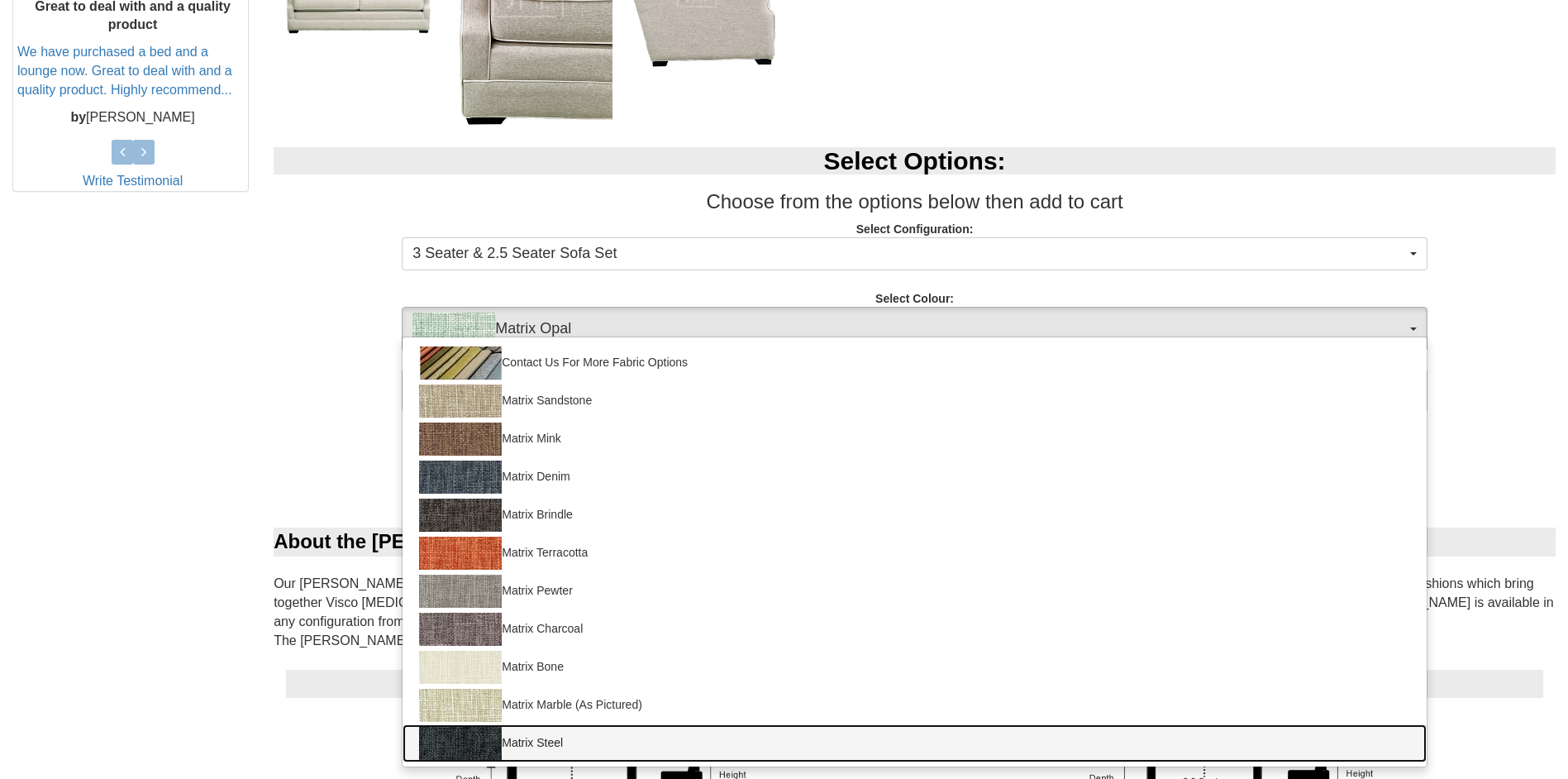
click at [582, 744] on link "Matrix Steel" at bounding box center [914, 742] width 1024 height 38
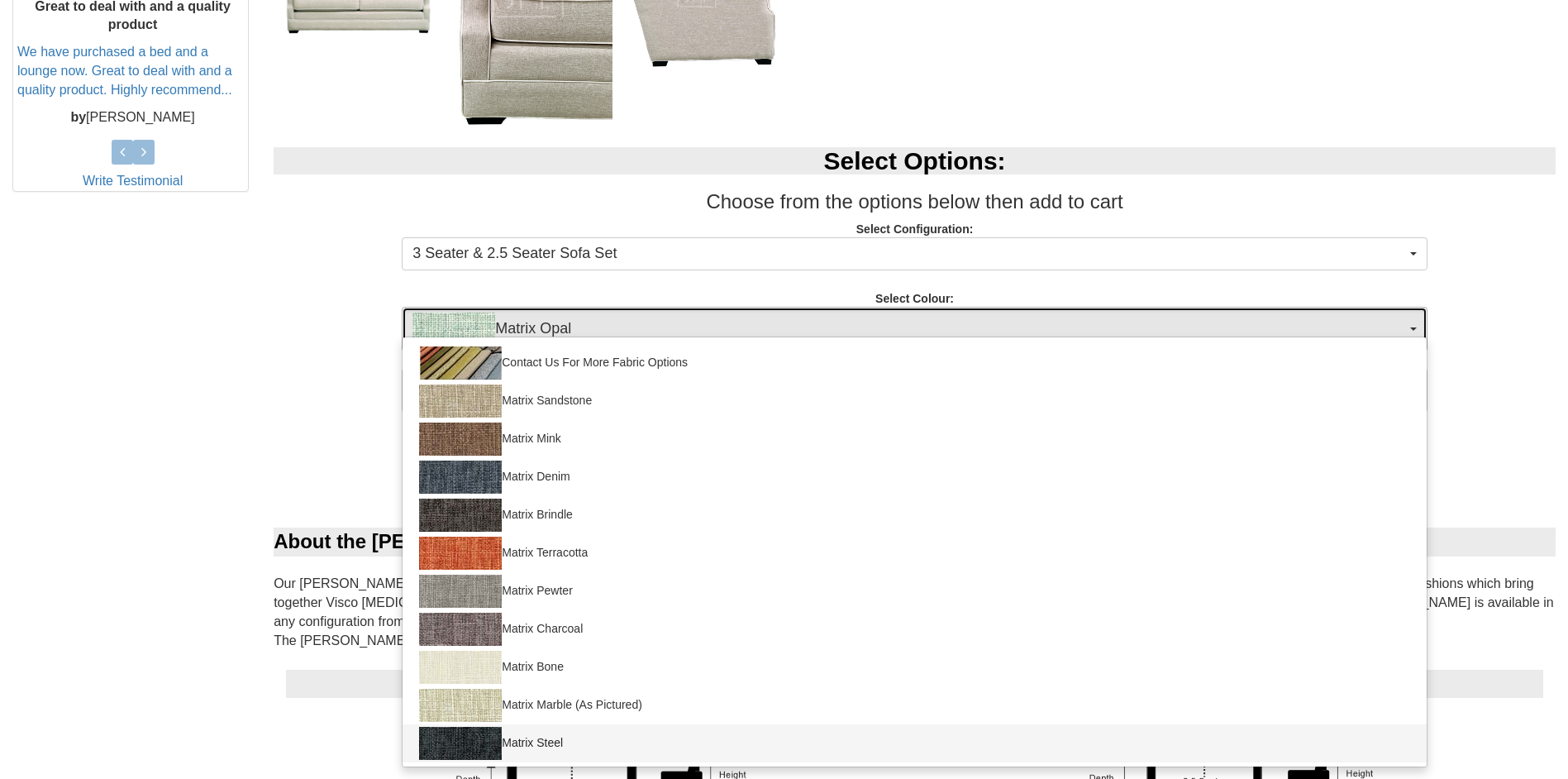
select select "906"
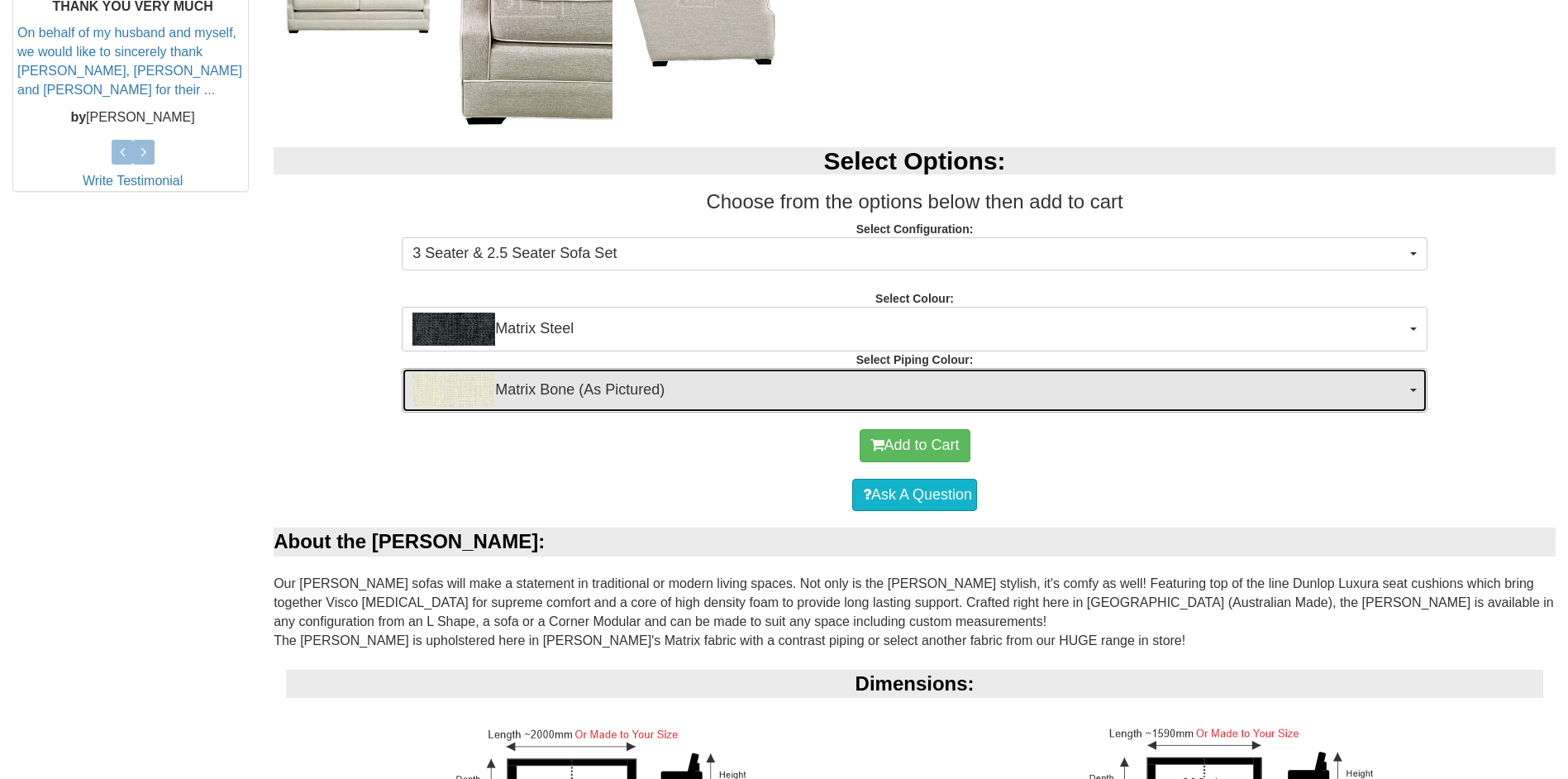
click at [607, 400] on span "Matrix Bone (As Pictured)" at bounding box center [909, 390] width 993 height 33
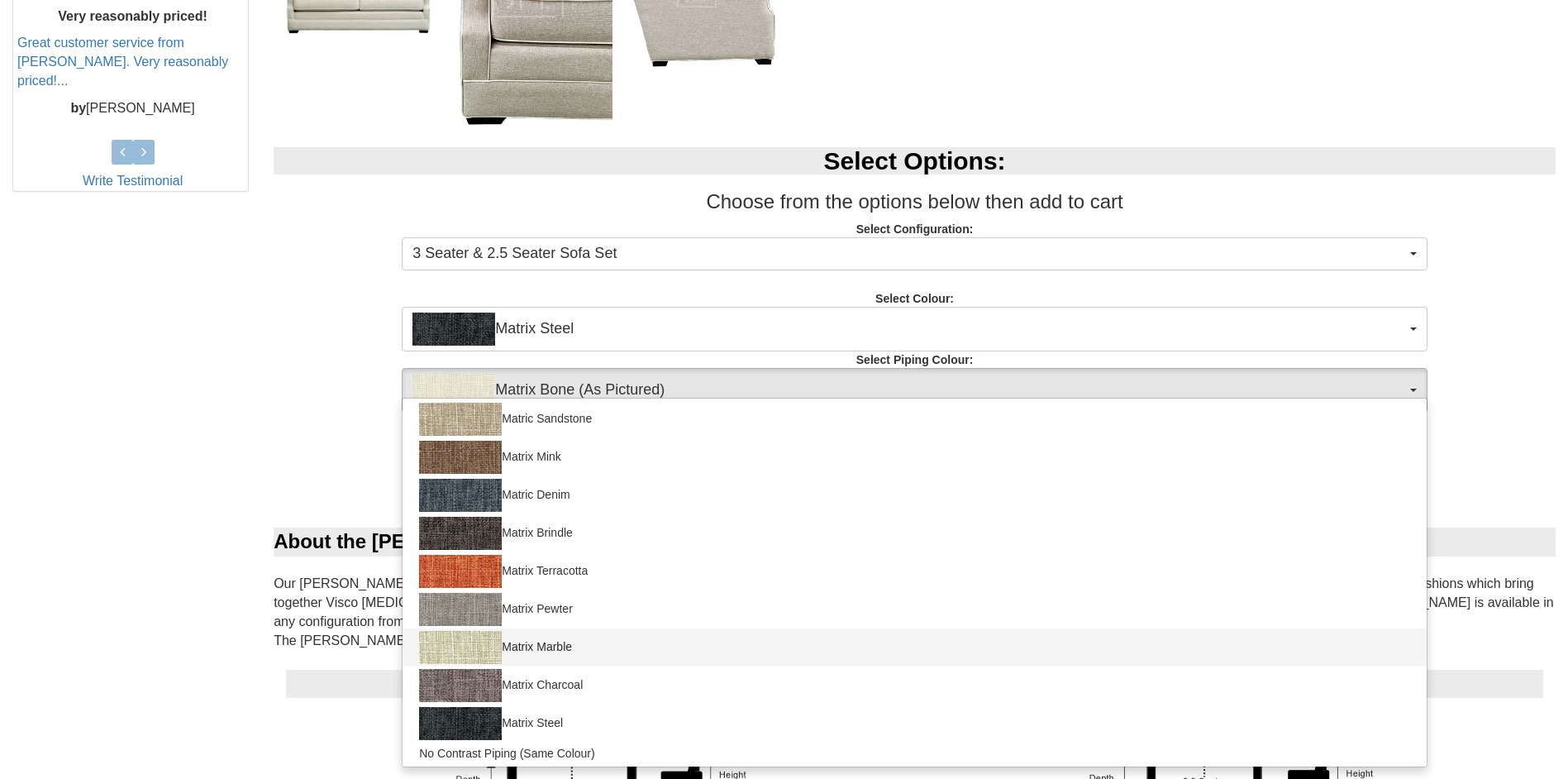
scroll to position [156, 0]
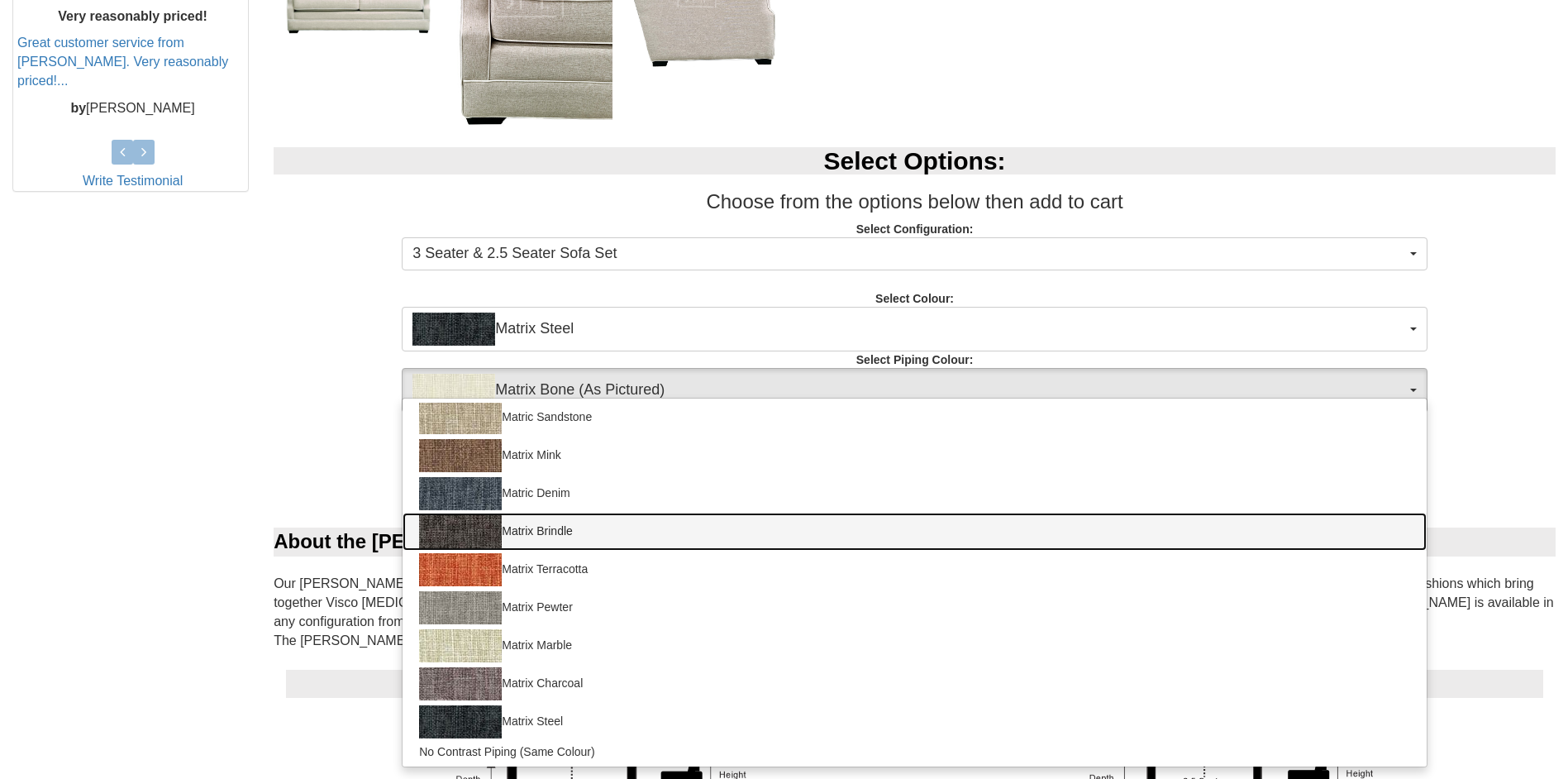
click at [605, 537] on link "Matrix Brindle" at bounding box center [914, 531] width 1024 height 38
select select "1666"
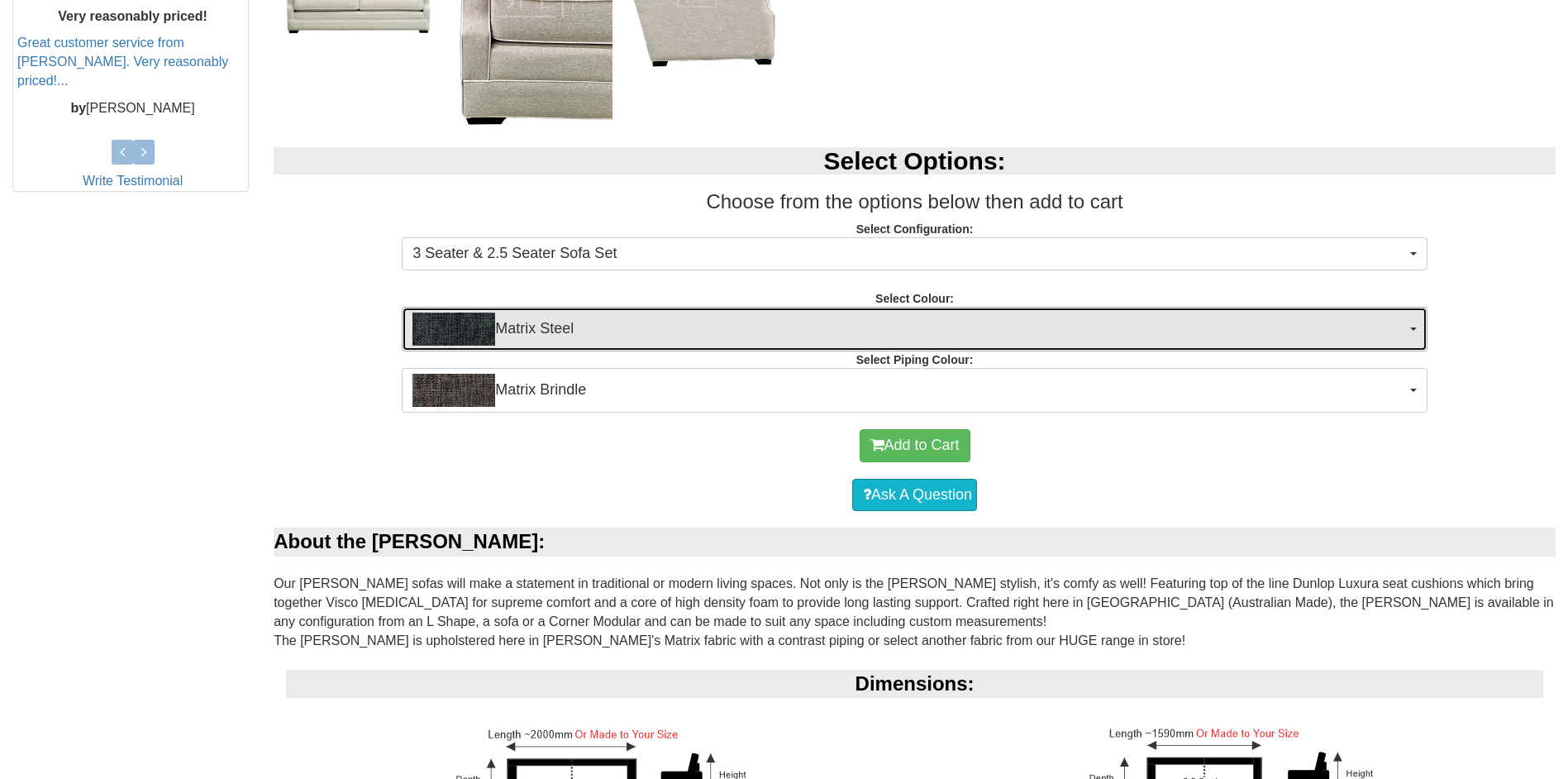
click at [583, 327] on span "Matrix Steel" at bounding box center [909, 329] width 993 height 33
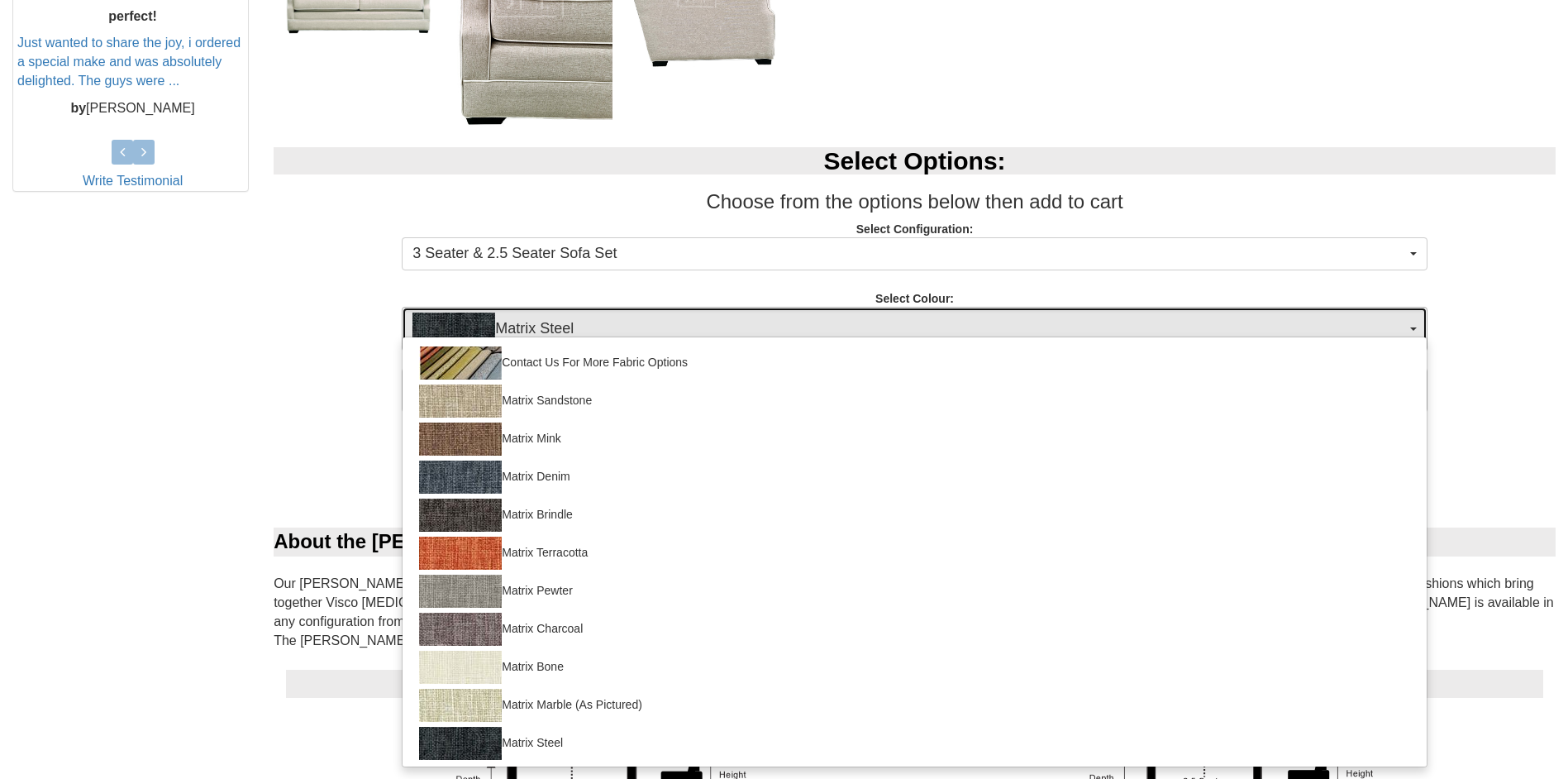
click at [583, 327] on span "Matrix Steel" at bounding box center [909, 329] width 993 height 33
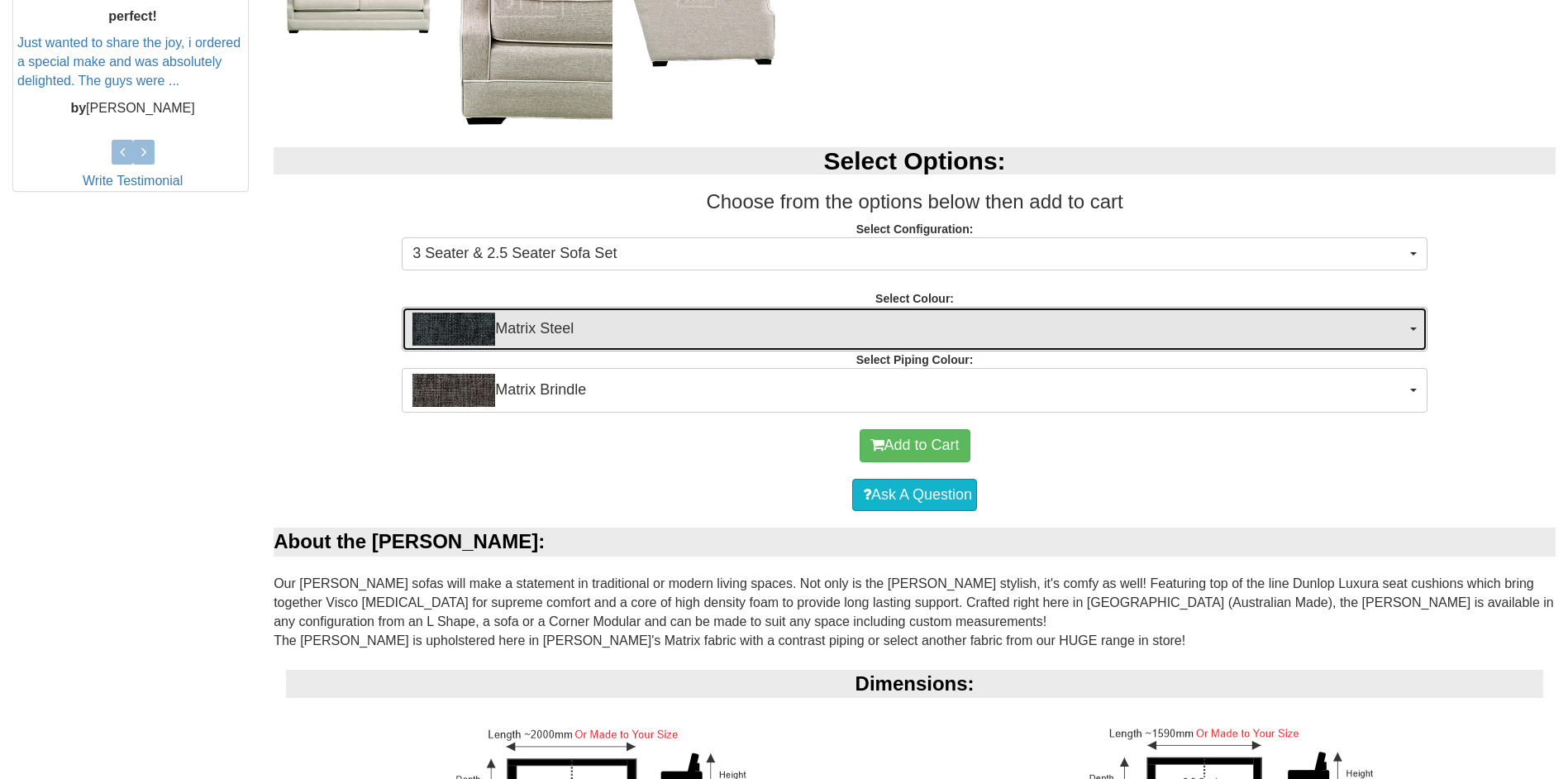
click at [583, 327] on span "Matrix Steel" at bounding box center [909, 329] width 993 height 33
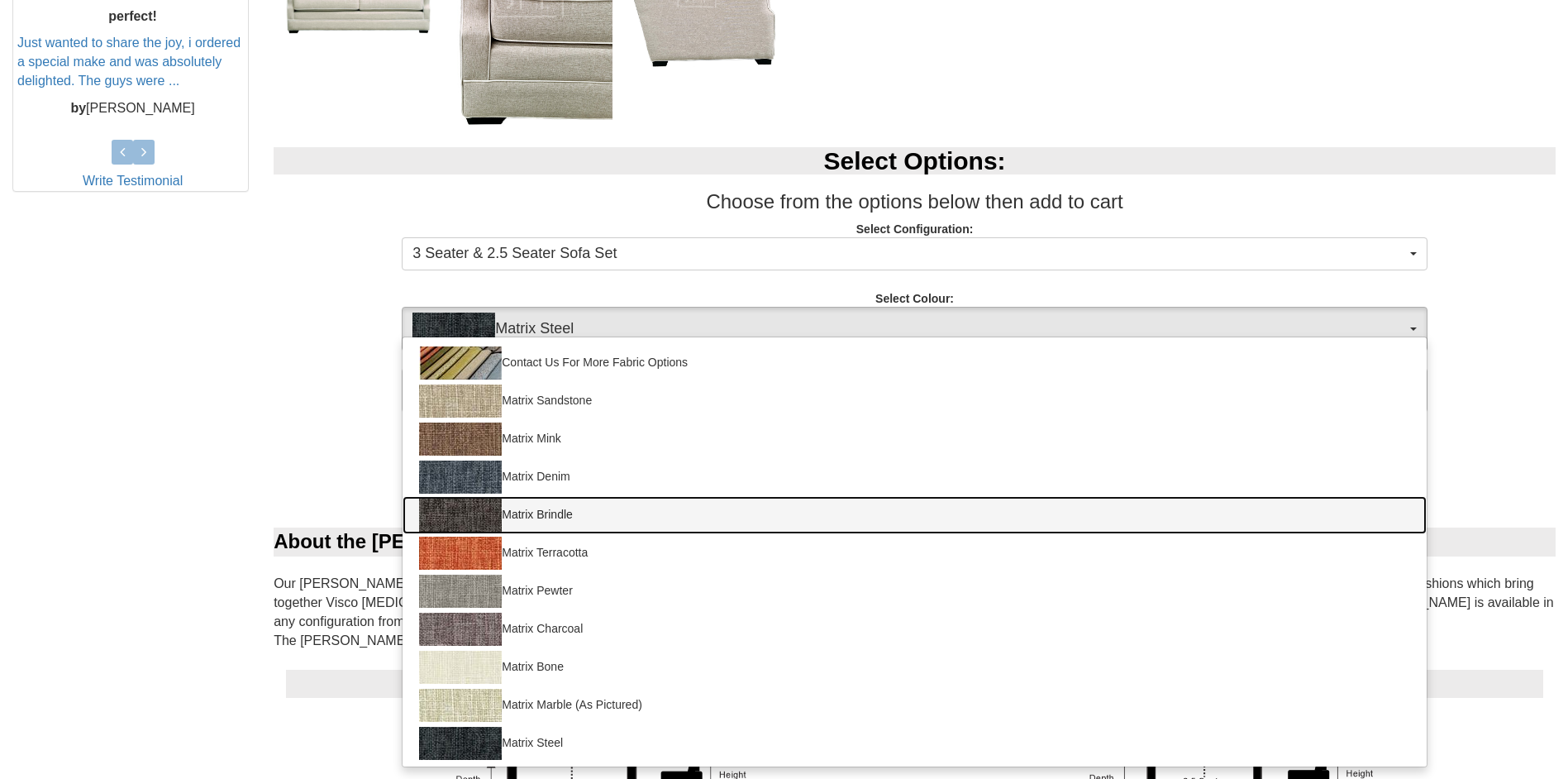
click at [650, 508] on link "Matrix Brindle" at bounding box center [914, 514] width 1024 height 38
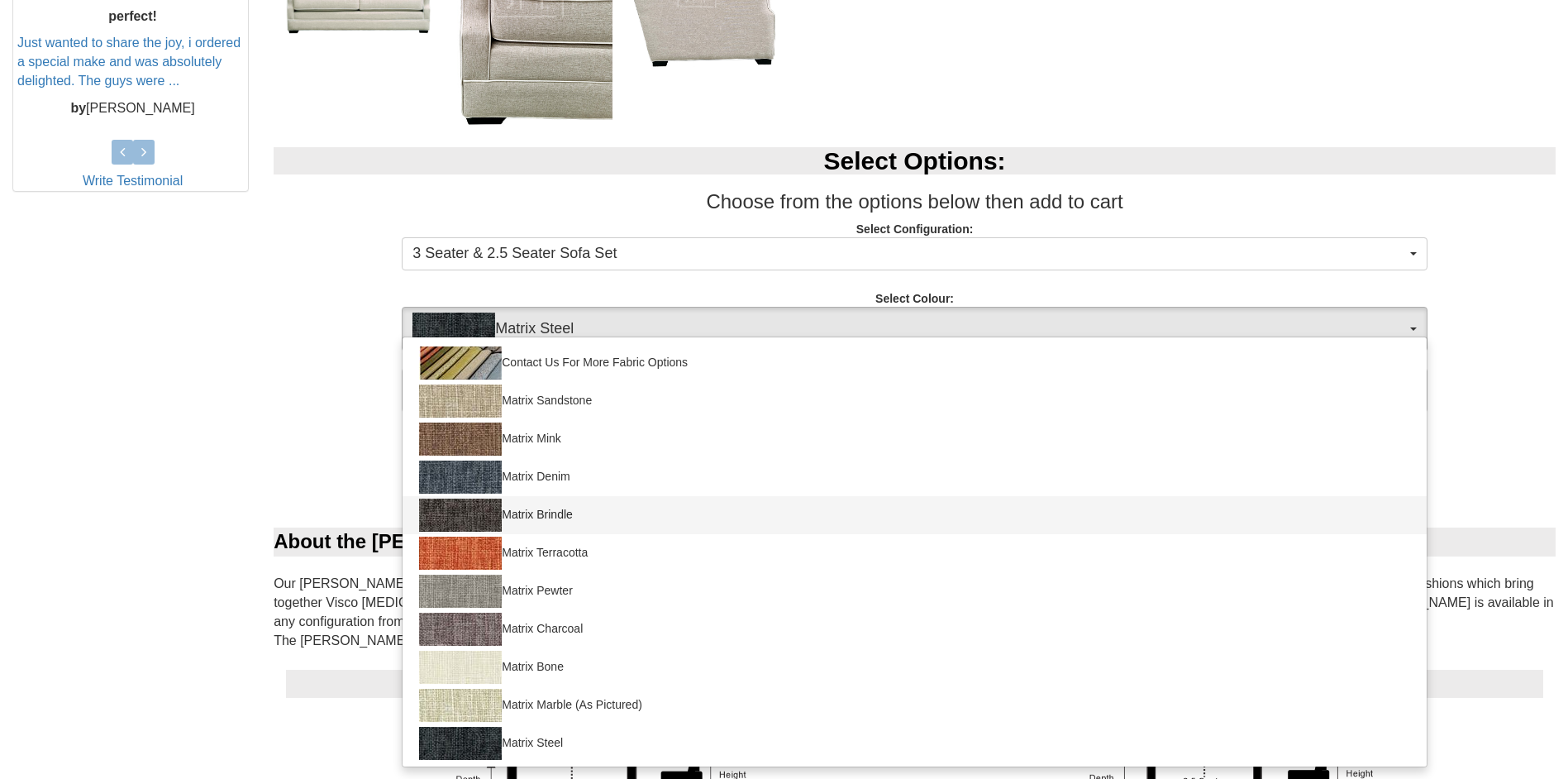
select select "886"
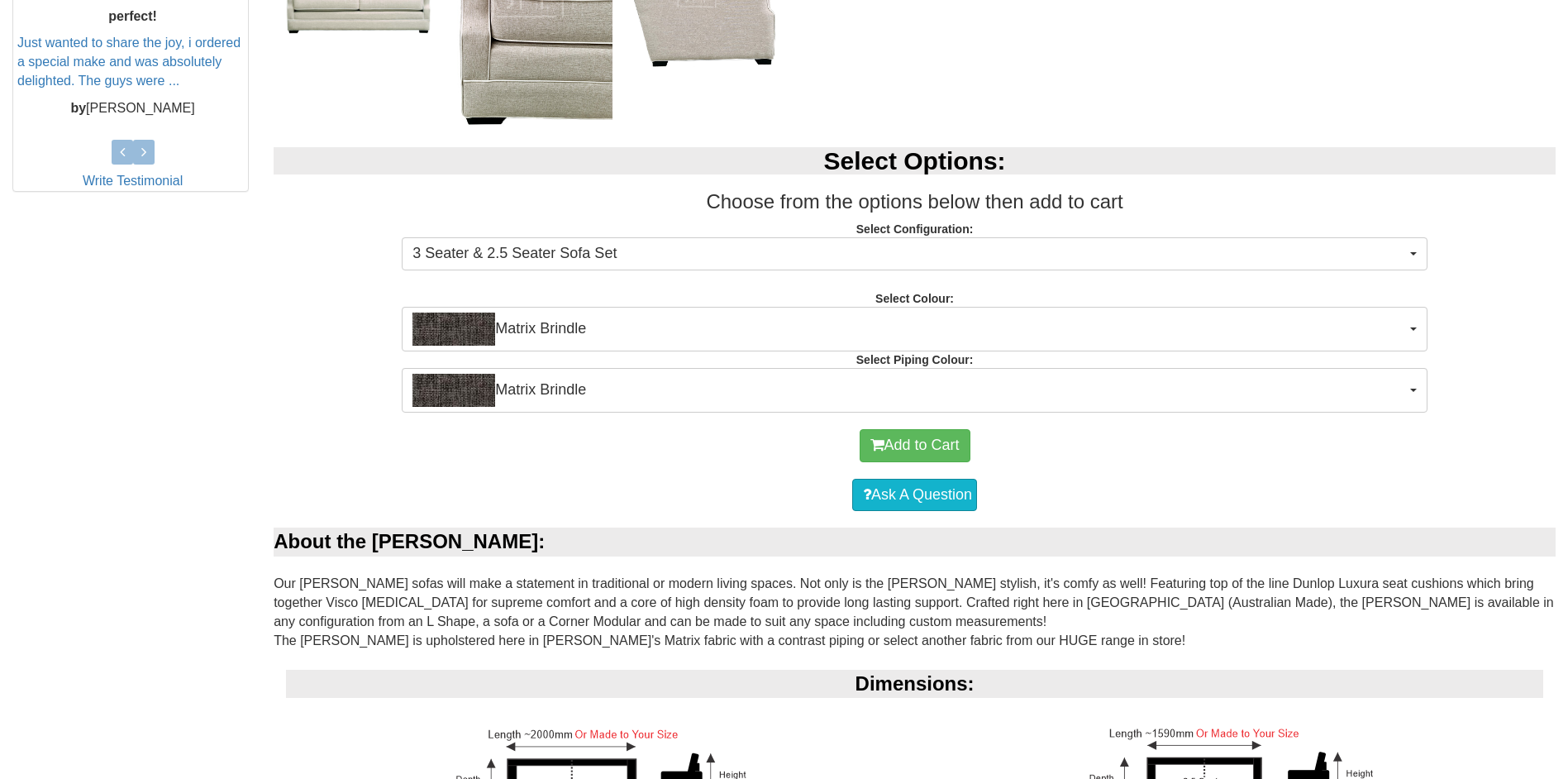
click at [357, 421] on div "Add to Cart" at bounding box center [914, 445] width 1265 height 50
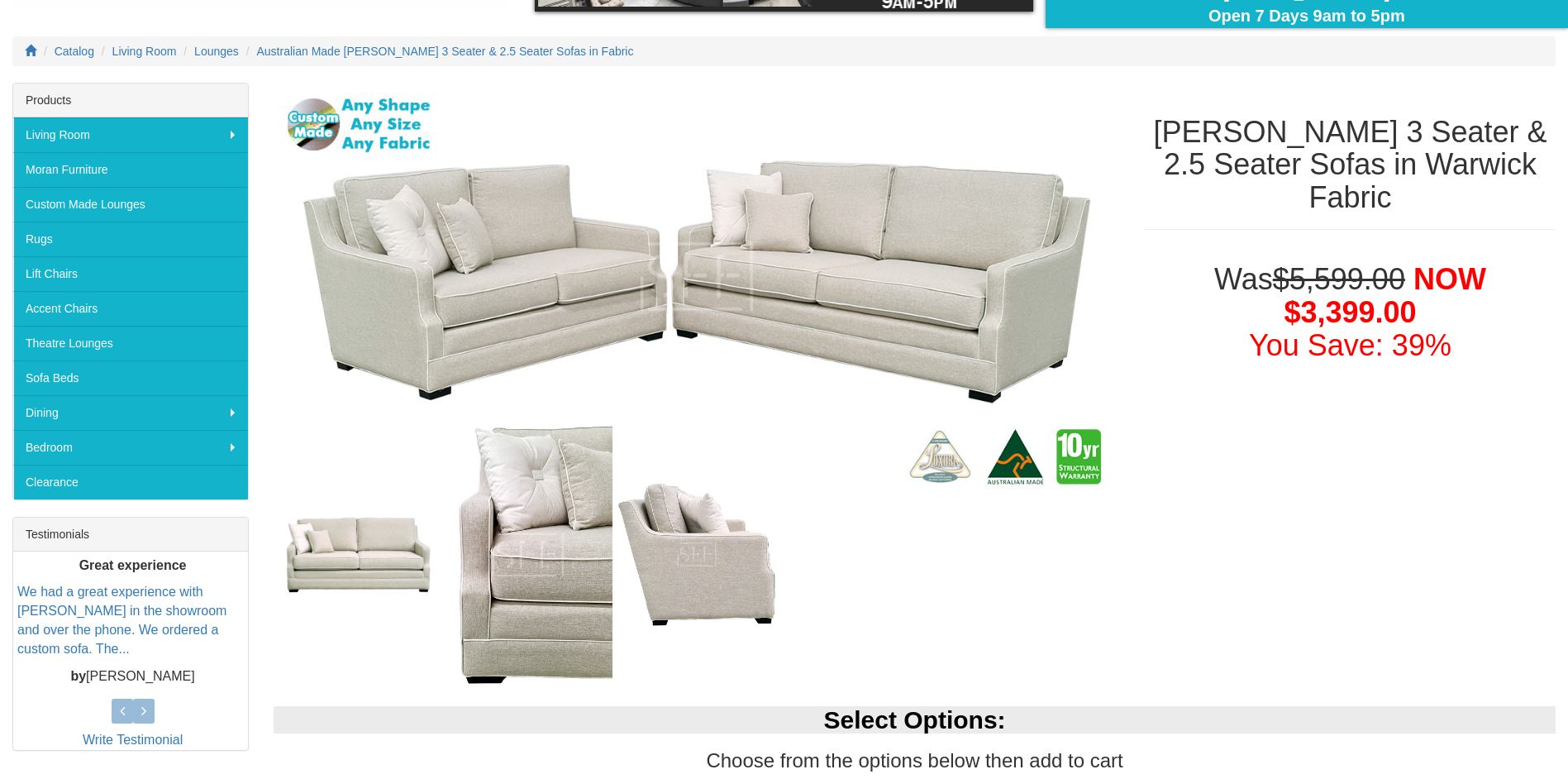
scroll to position [165, 0]
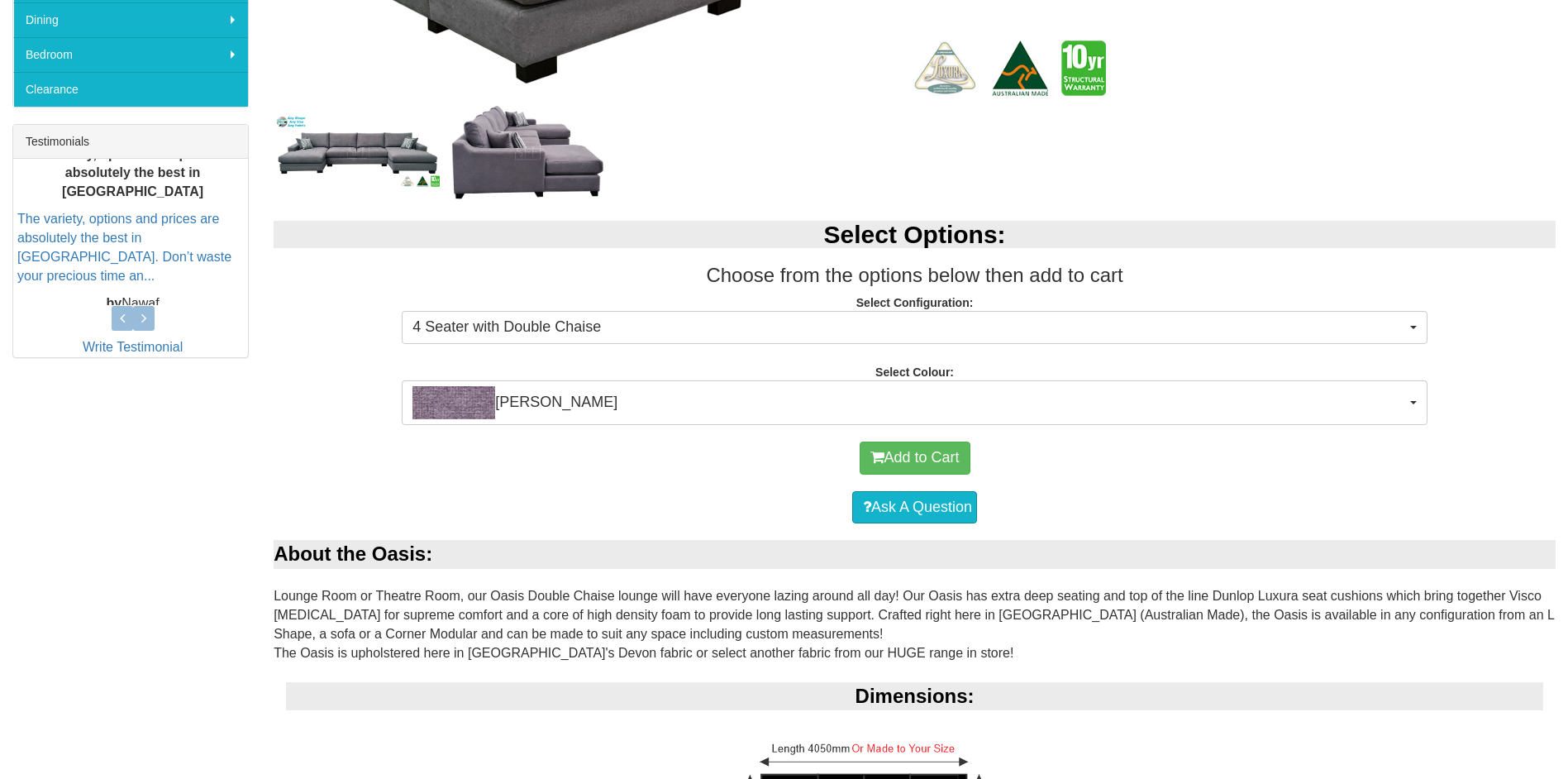
scroll to position [579, 0]
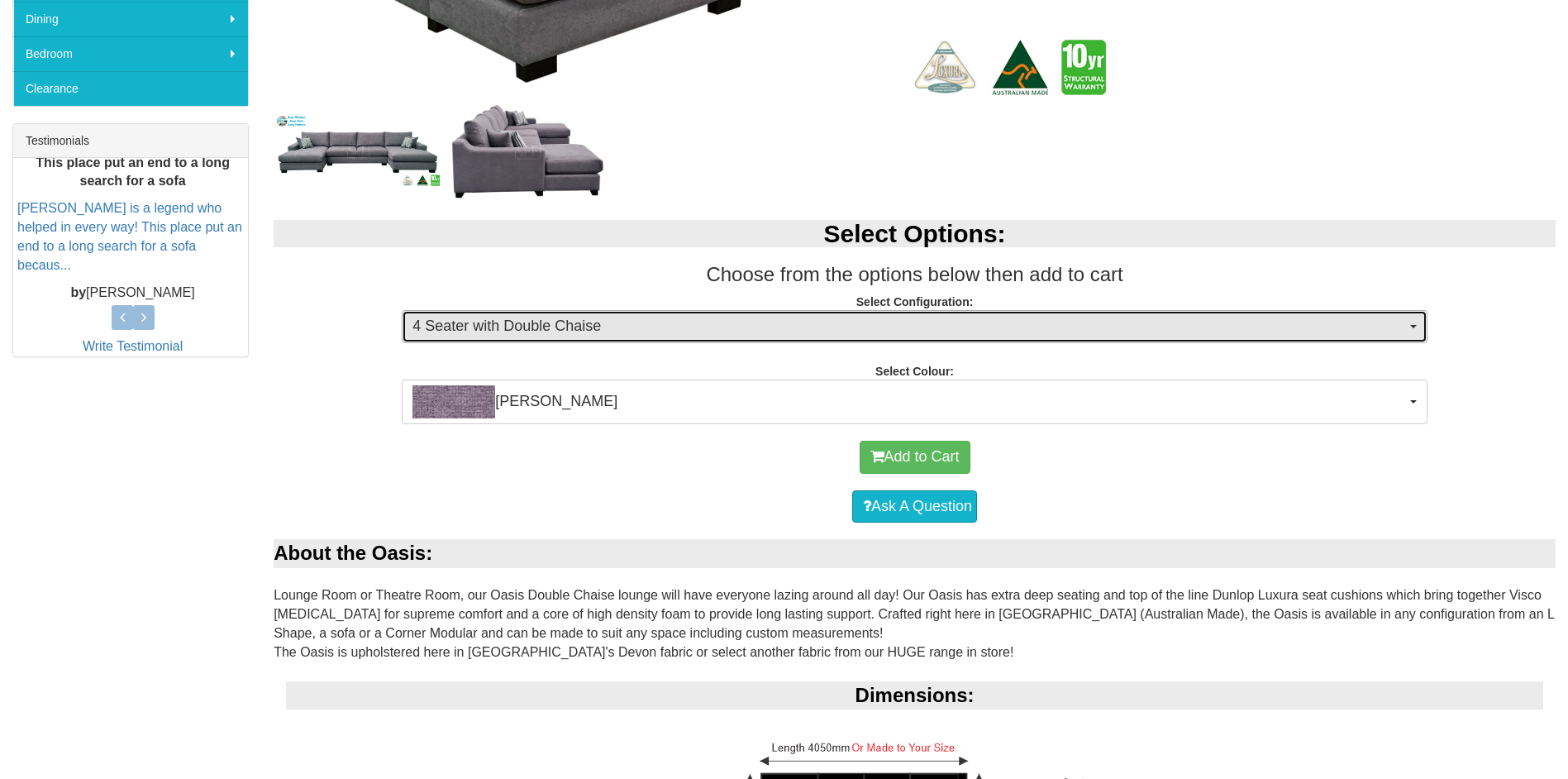
click at [686, 333] on span "4 Seater with Double Chaise" at bounding box center [909, 326] width 993 height 22
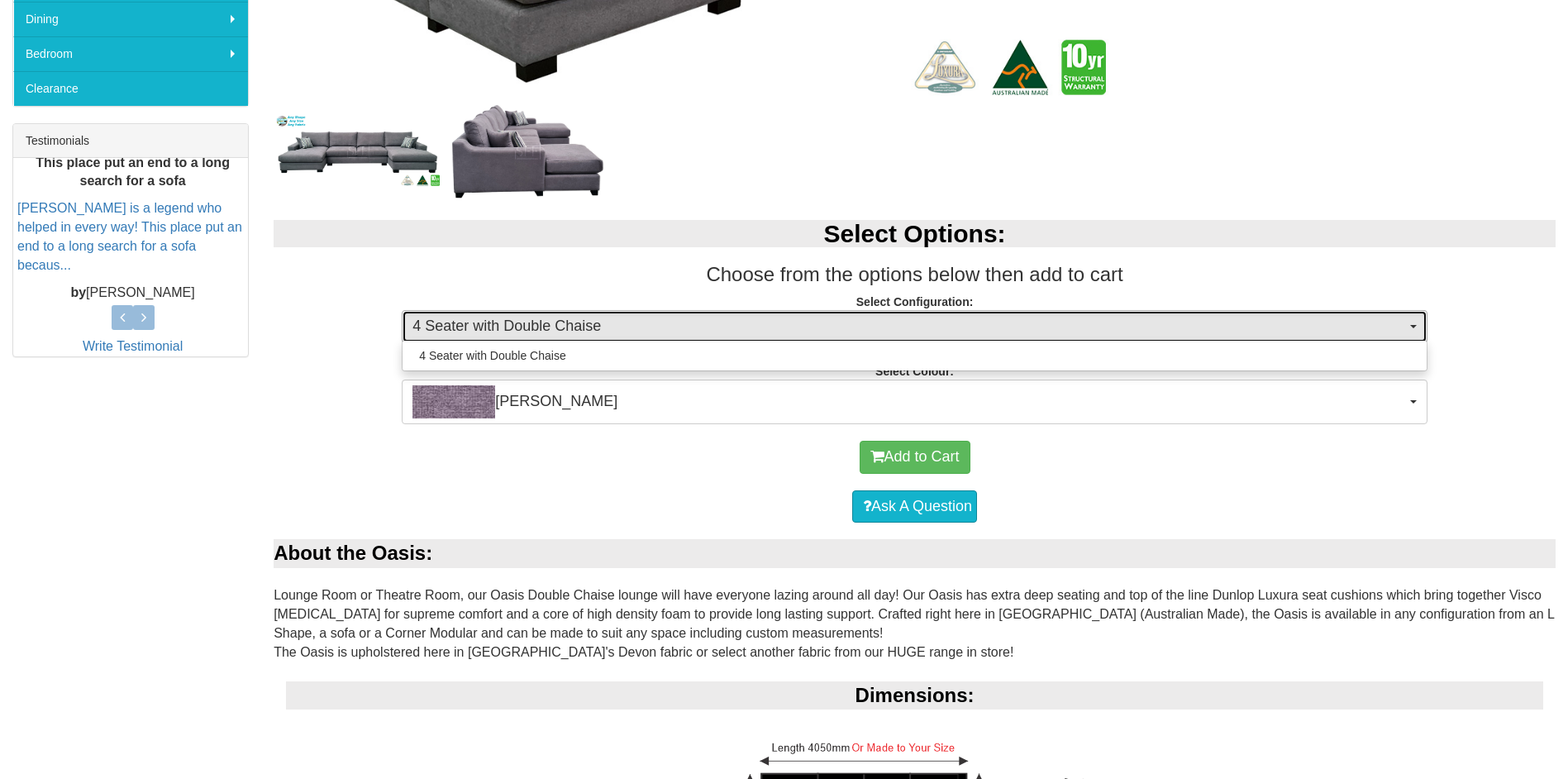
click at [686, 333] on span "4 Seater with Double Chaise" at bounding box center [909, 326] width 993 height 22
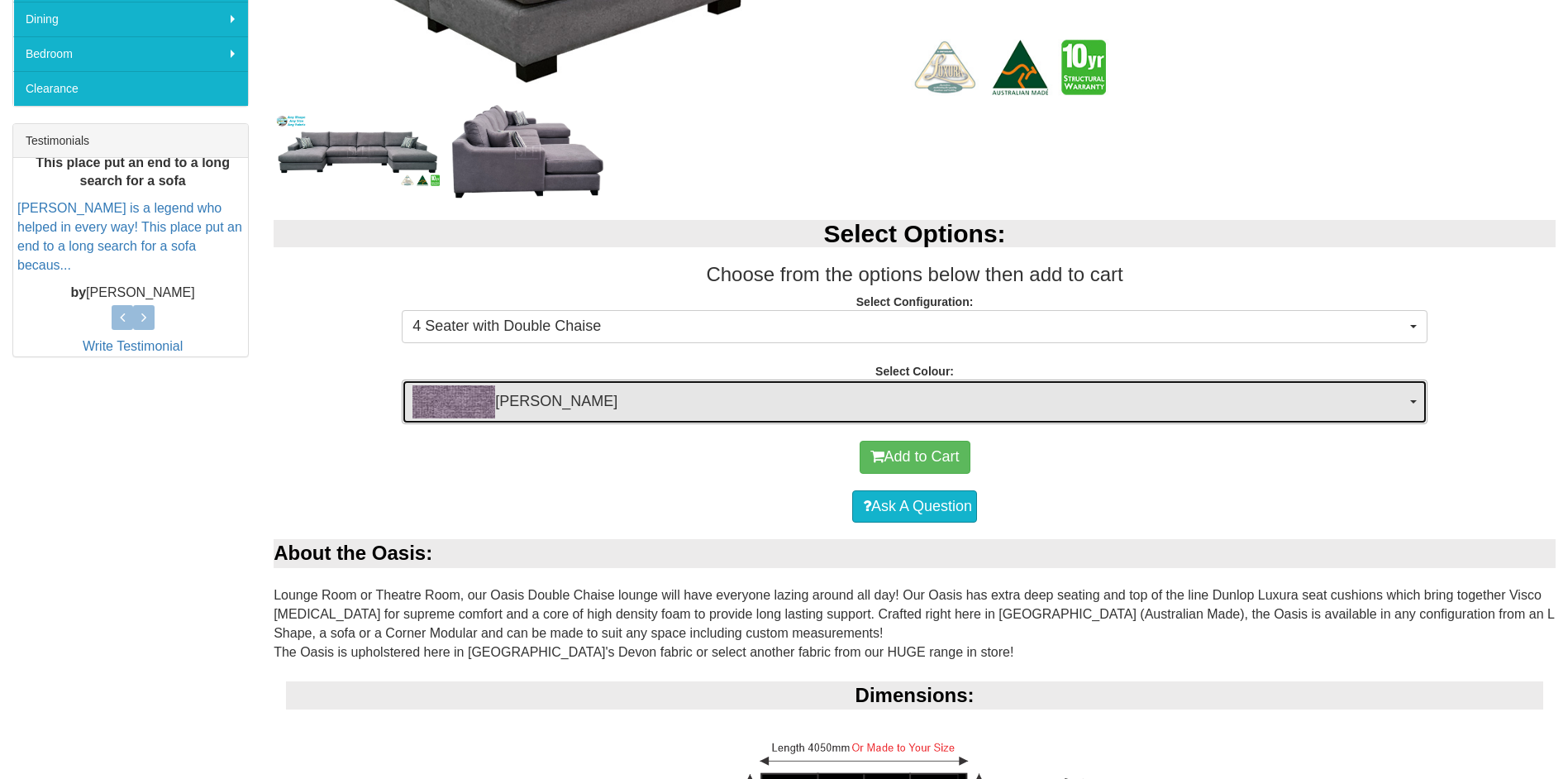
click at [655, 407] on span "[PERSON_NAME]" at bounding box center [909, 402] width 993 height 33
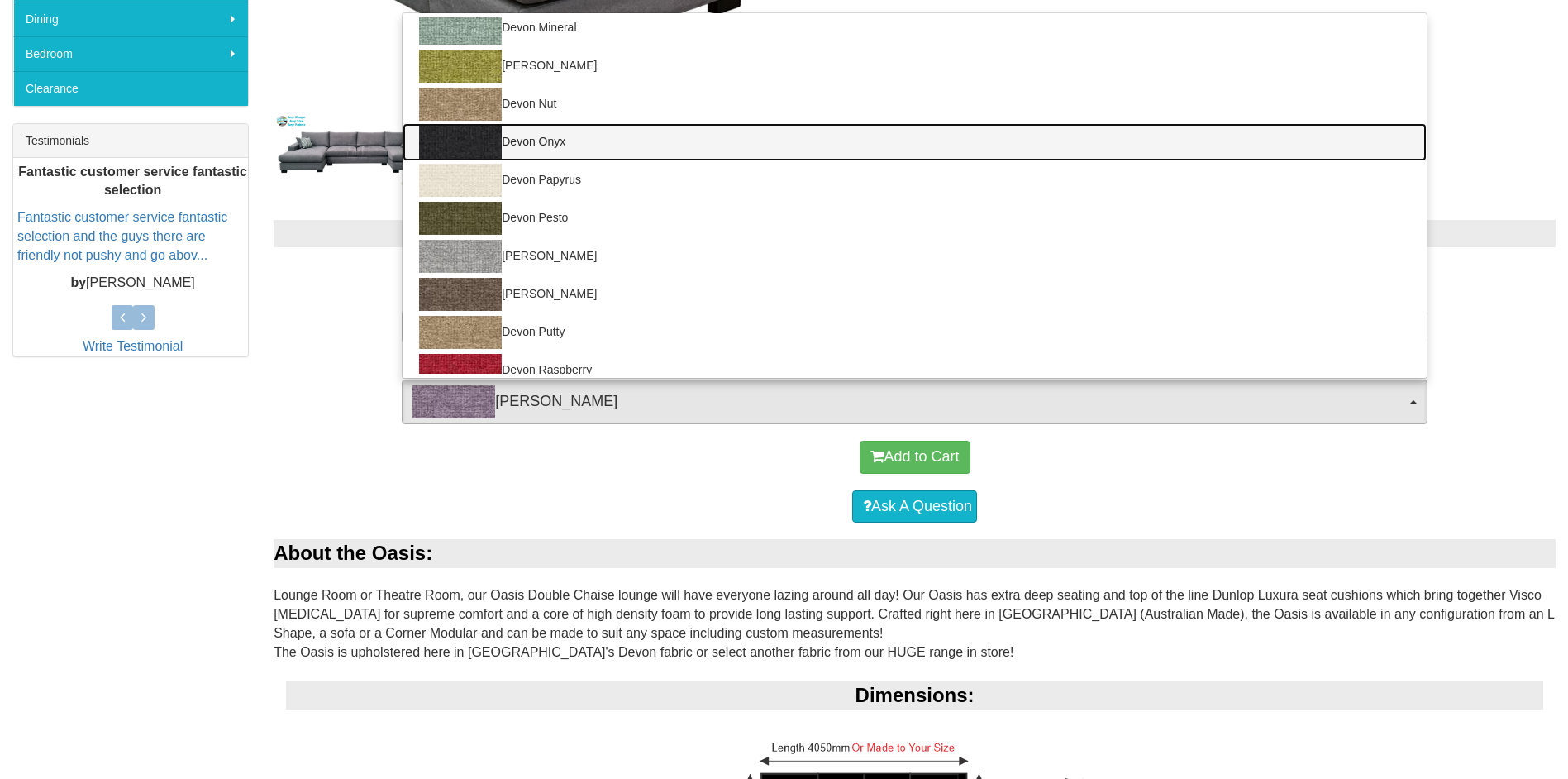
click at [675, 143] on link "Devon Onyx" at bounding box center [914, 142] width 1024 height 38
select select "1029"
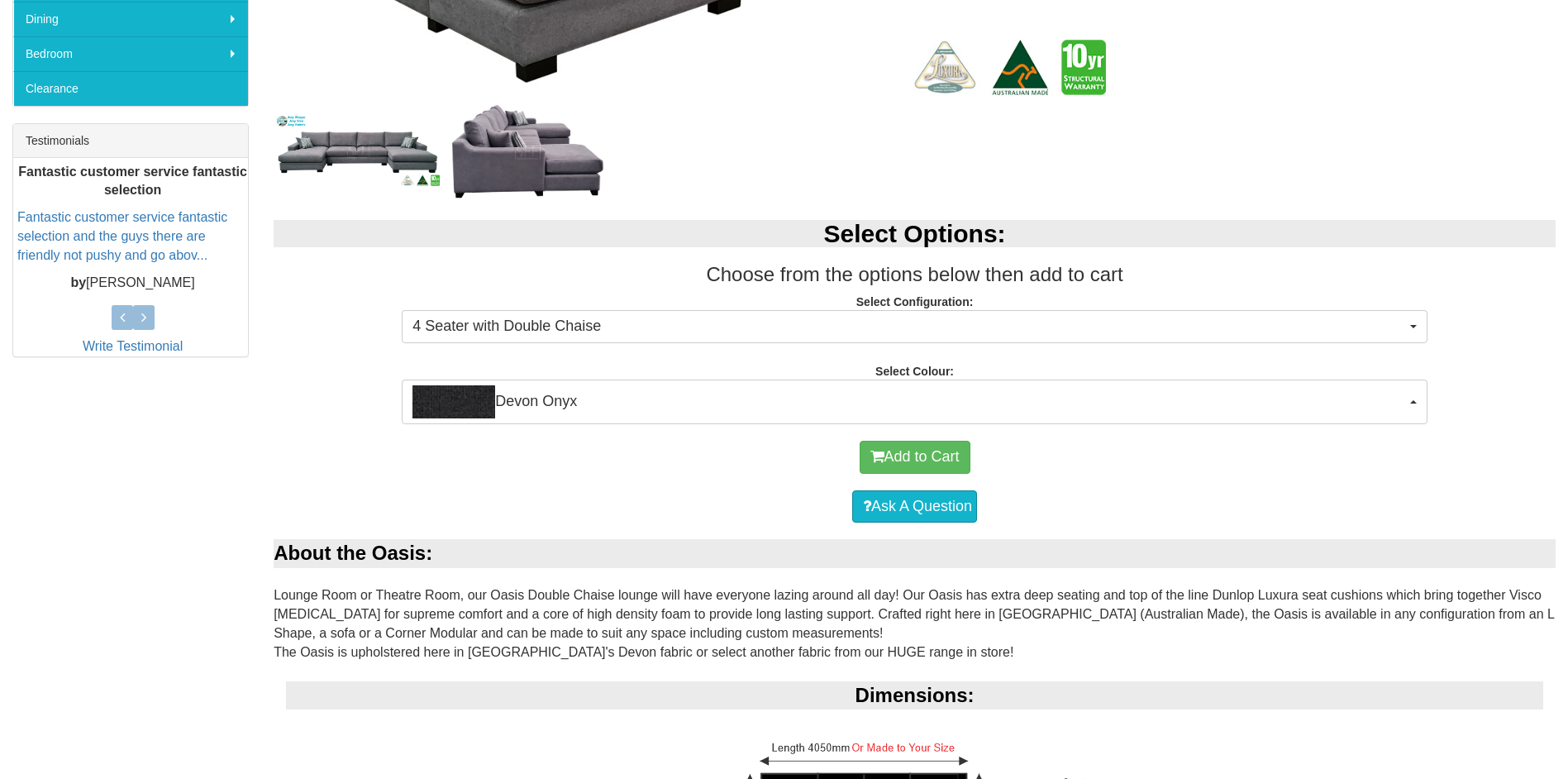
click at [345, 492] on div "Ask A Question" at bounding box center [914, 506] width 1265 height 50
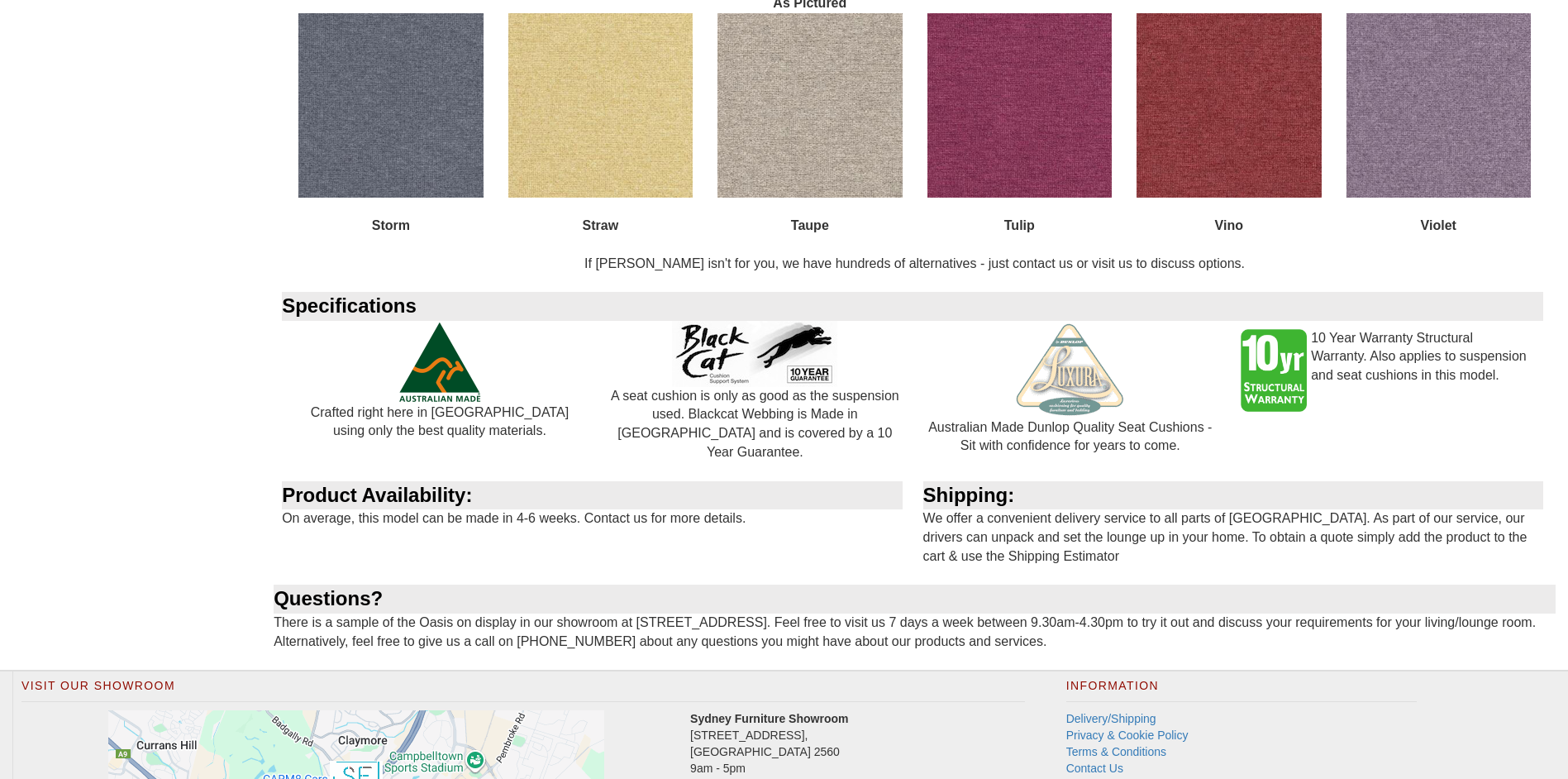
scroll to position [3224, 0]
